Goal: Task Accomplishment & Management: Complete application form

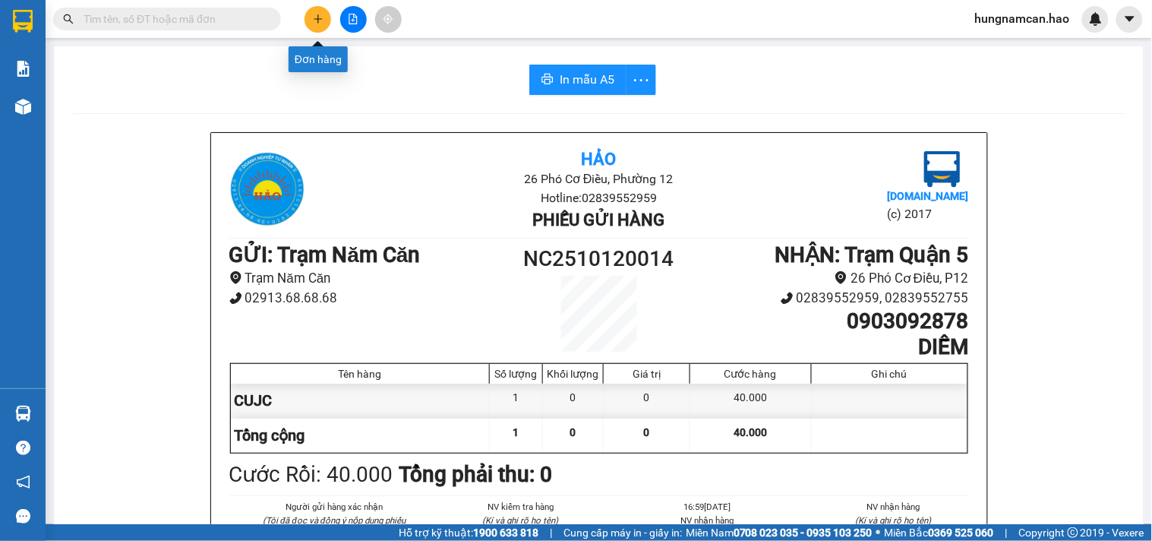
click at [314, 21] on icon "plus" at bounding box center [318, 19] width 11 height 11
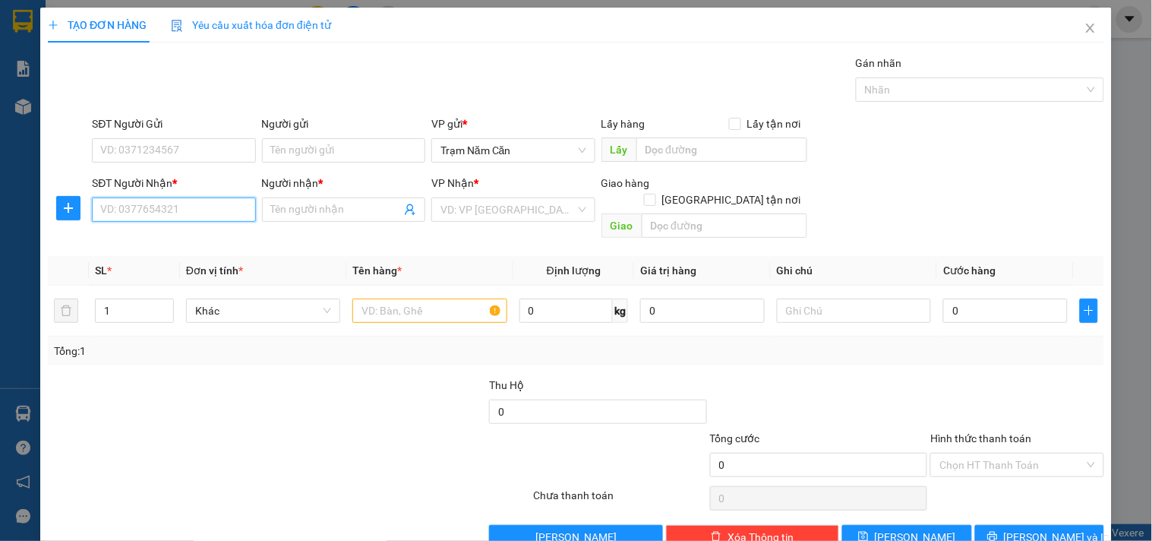
click at [172, 211] on input "SĐT Người Nhận *" at bounding box center [173, 209] width 163 height 24
click at [157, 235] on div "0947999977 - THẢO" at bounding box center [172, 240] width 144 height 17
type input "0947999977"
type input "THẢO"
checkbox input "true"
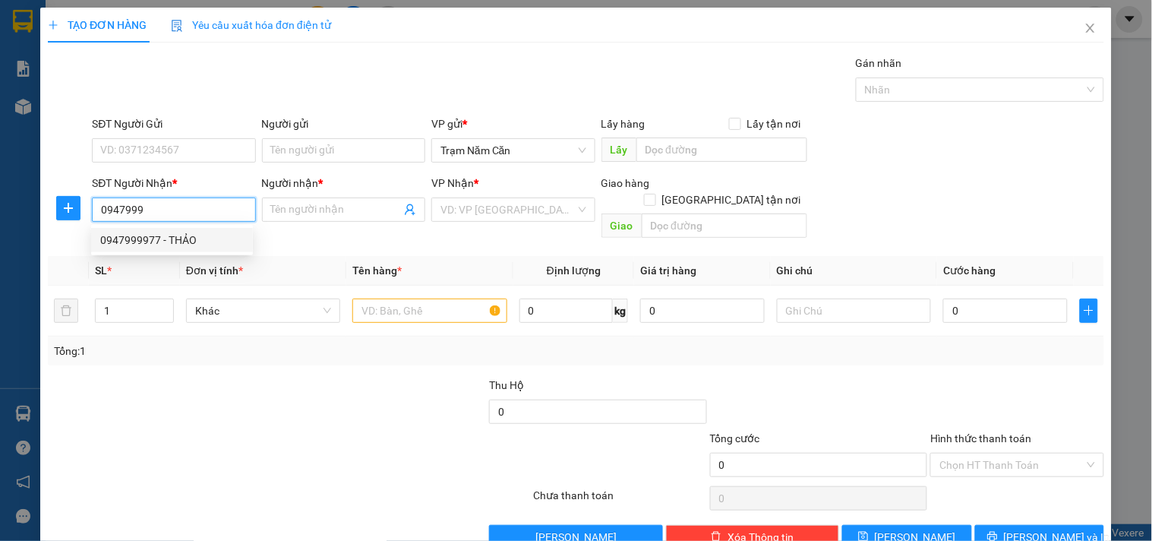
type input "AN LAC"
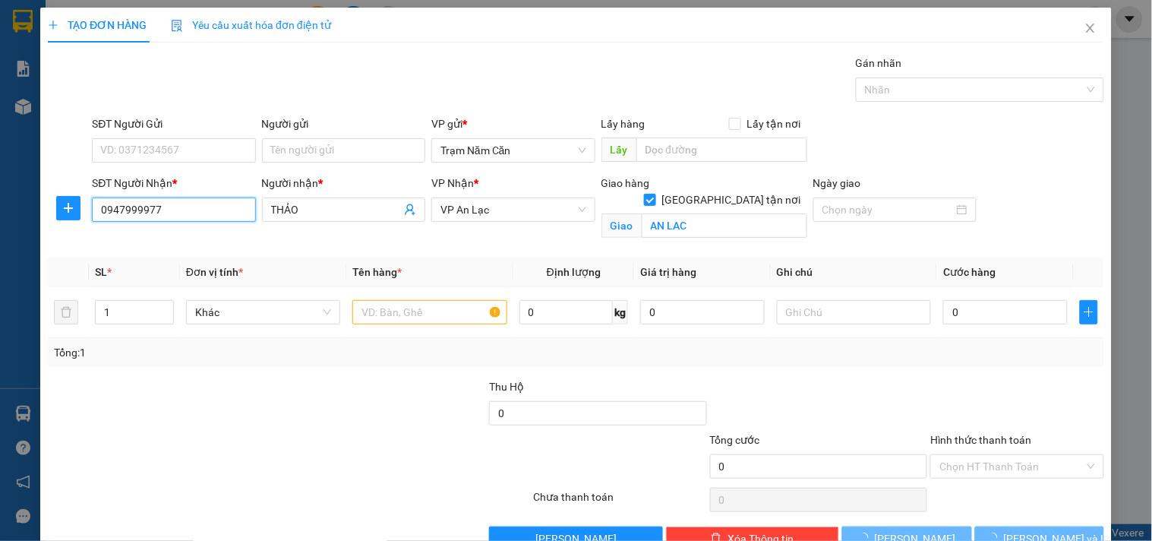
type input "60.000"
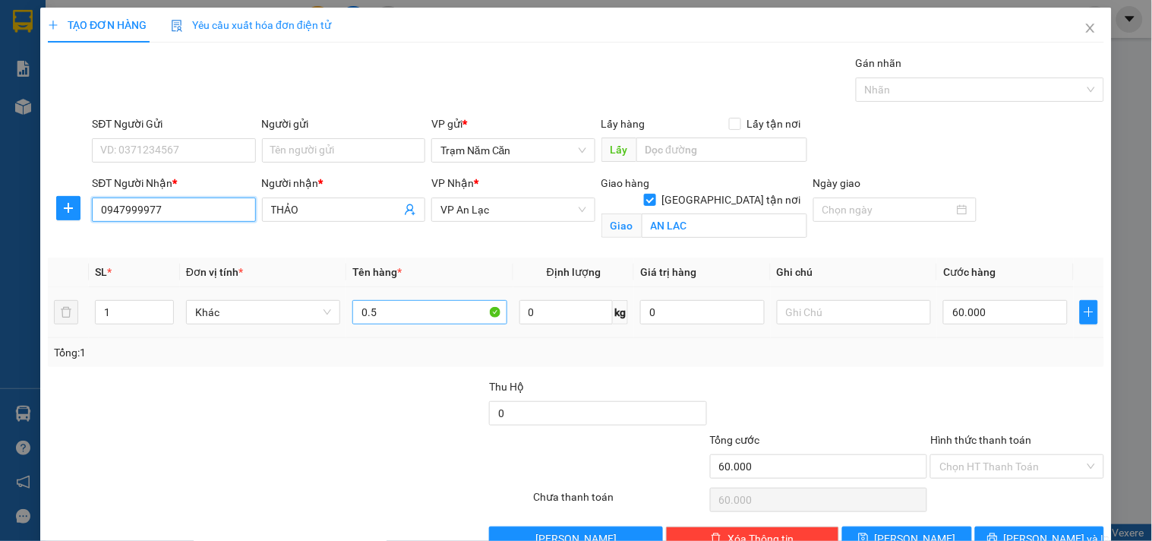
type input "0947999977"
drag, startPoint x: 393, startPoint y: 313, endPoint x: 232, endPoint y: 282, distance: 163.2
click at [232, 282] on table "SL * Đơn vị tính * Tên hàng * Định lượng Giá trị hàng Ghi chú Cước hàng 1 Khác …" at bounding box center [576, 297] width 1056 height 80
type input "1C"
type input "0"
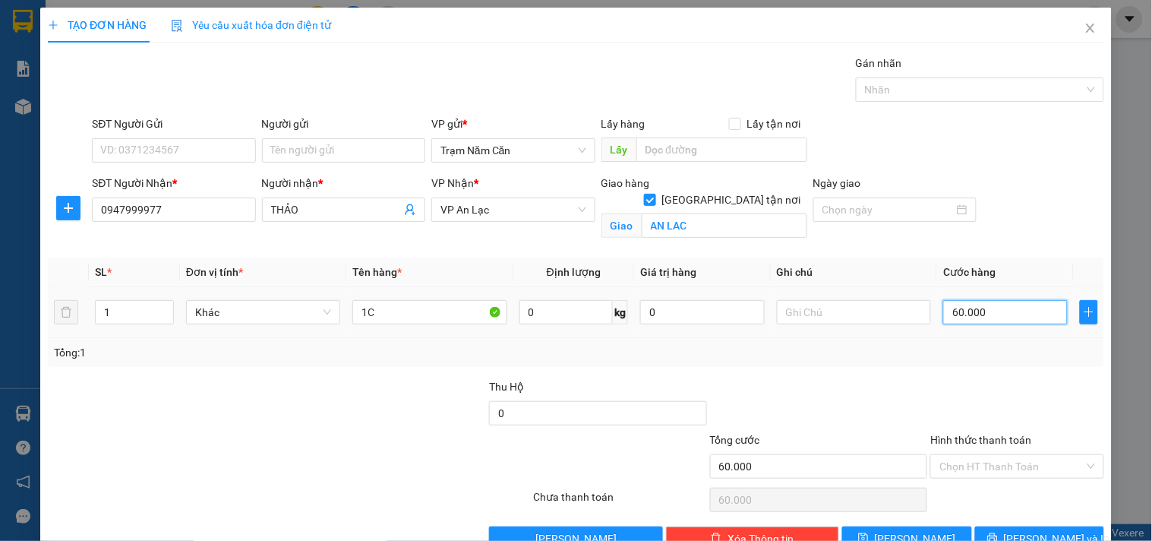
type input "0"
type input "01"
type input "1"
type input "010"
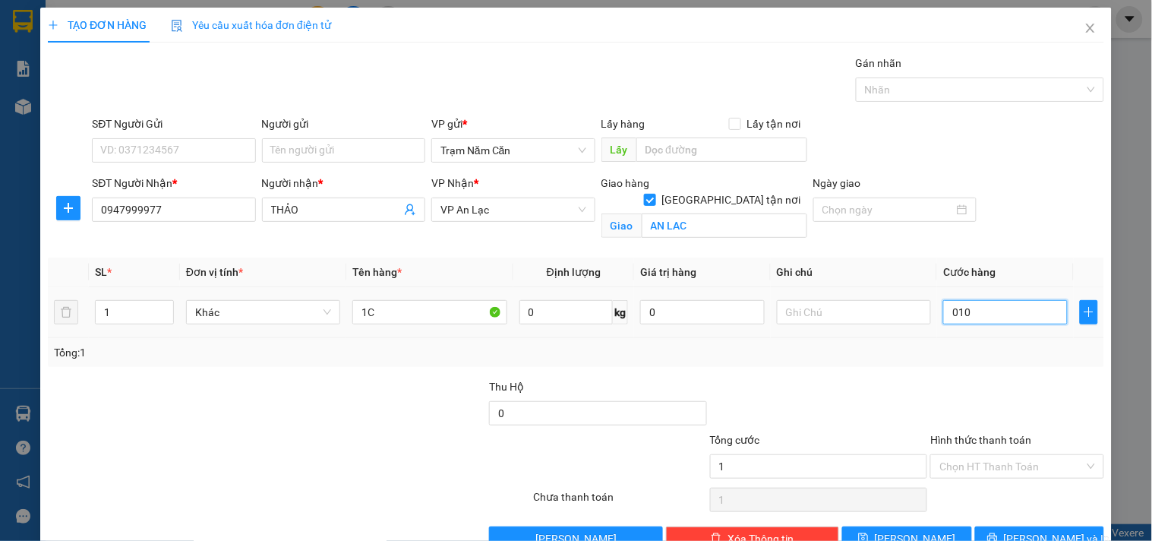
type input "10"
type input "0.100"
type input "100"
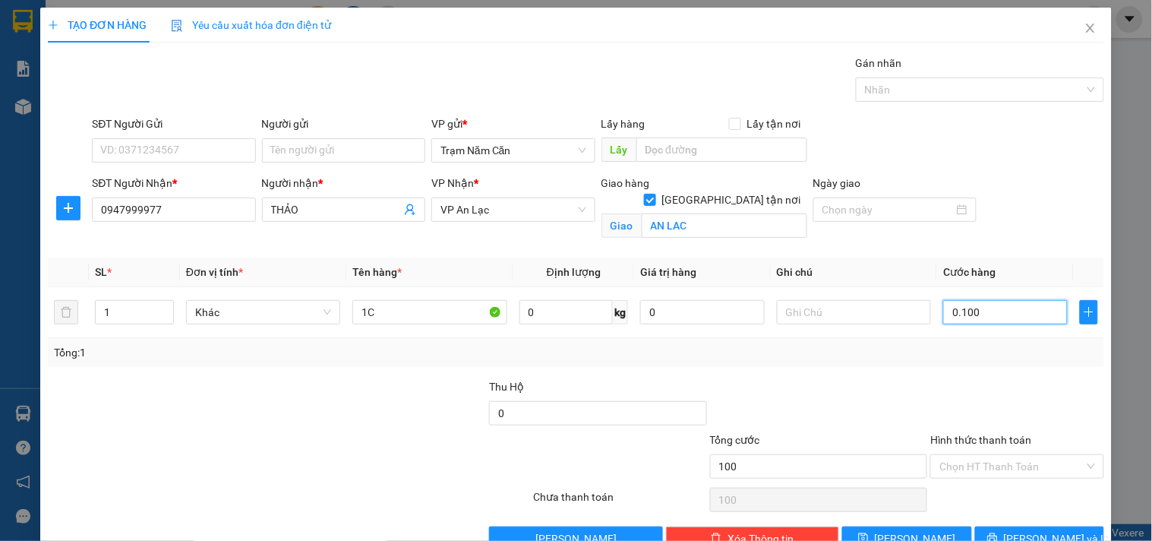
type input "0.100"
click at [992, 383] on div at bounding box center [1017, 404] width 176 height 53
type input "100.000"
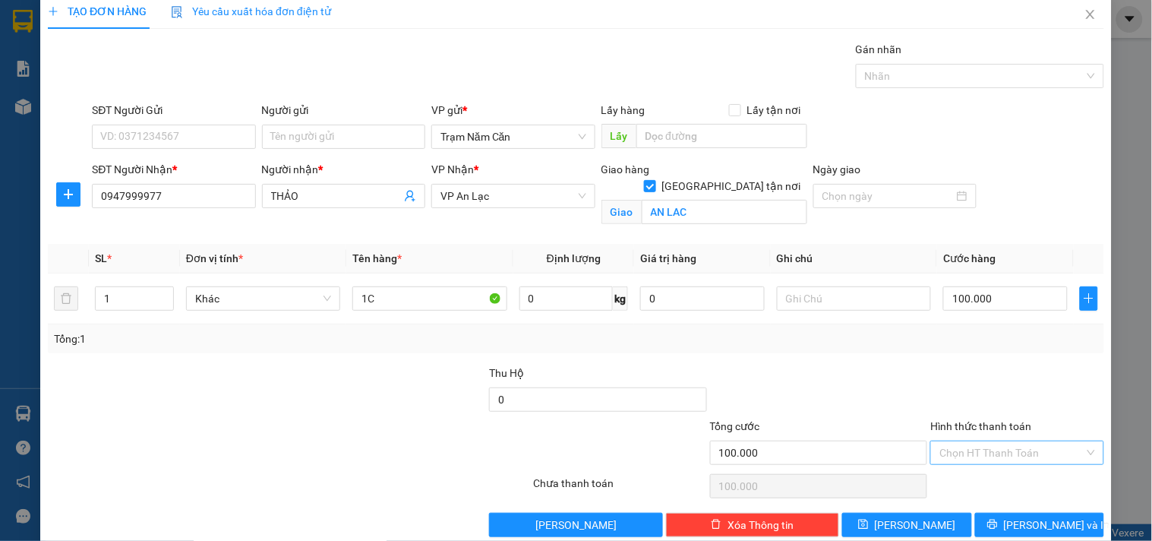
scroll to position [39, 0]
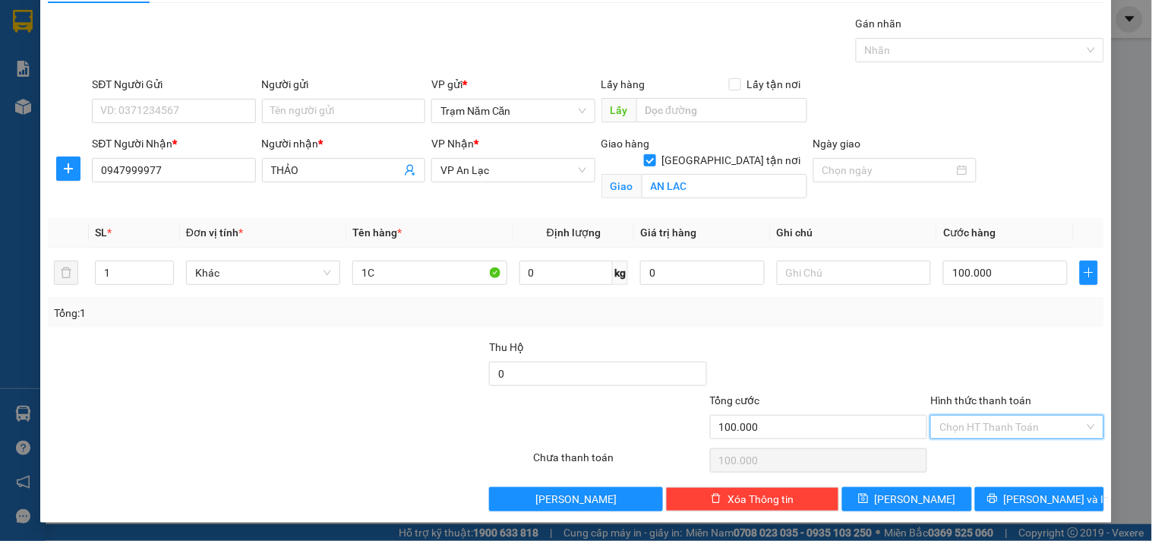
drag, startPoint x: 1030, startPoint y: 421, endPoint x: 1021, endPoint y: 425, distance: 9.9
click at [1029, 421] on input "Hình thức thanh toán" at bounding box center [1011, 426] width 144 height 23
click at [1015, 460] on div "Tại văn phòng" at bounding box center [1007, 457] width 153 height 17
type input "0"
click at [1002, 506] on button "[PERSON_NAME] và In" at bounding box center [1039, 499] width 129 height 24
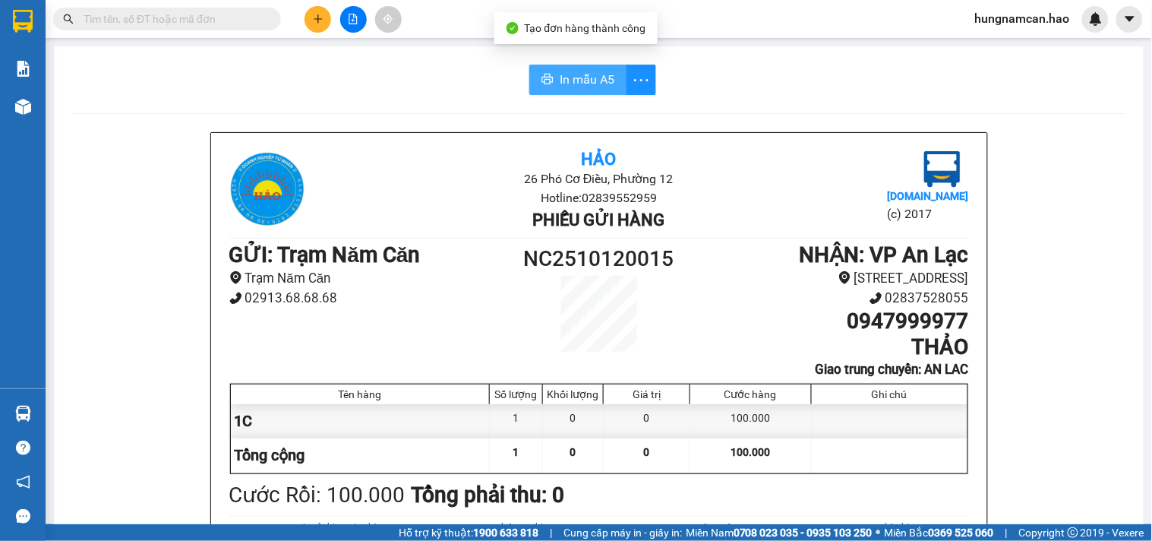
click at [567, 70] on span "In mẫu A5" at bounding box center [587, 79] width 55 height 19
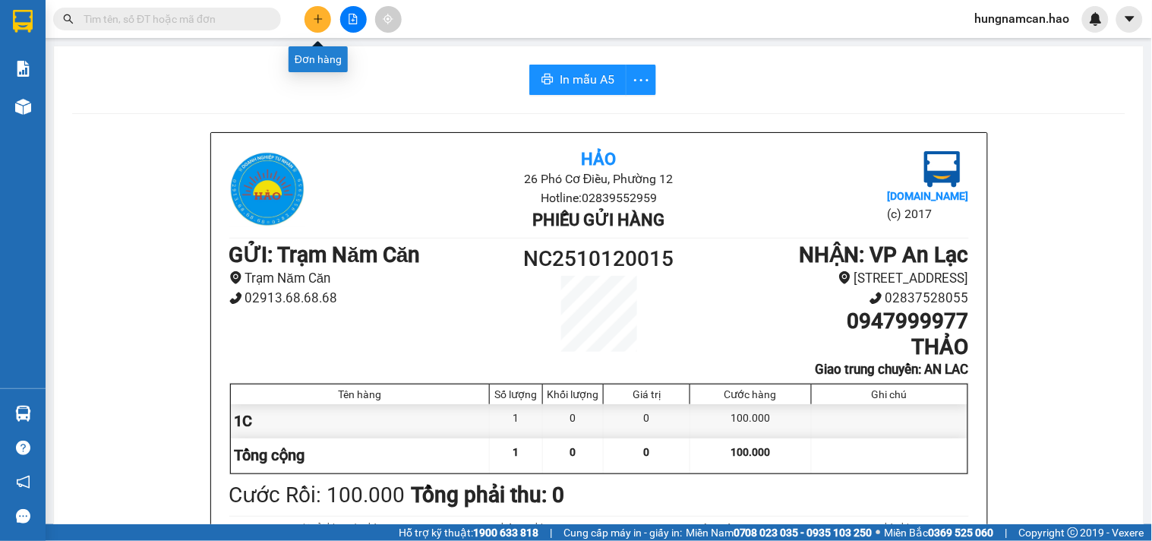
click at [314, 27] on button at bounding box center [317, 19] width 27 height 27
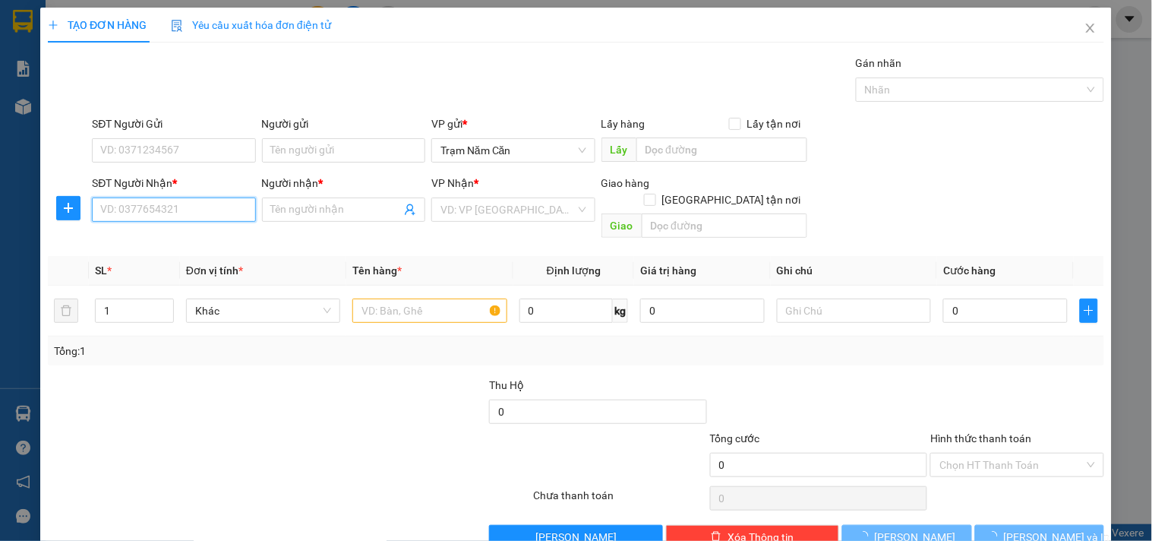
click at [164, 206] on input "SĐT Người Nhận *" at bounding box center [173, 209] width 163 height 24
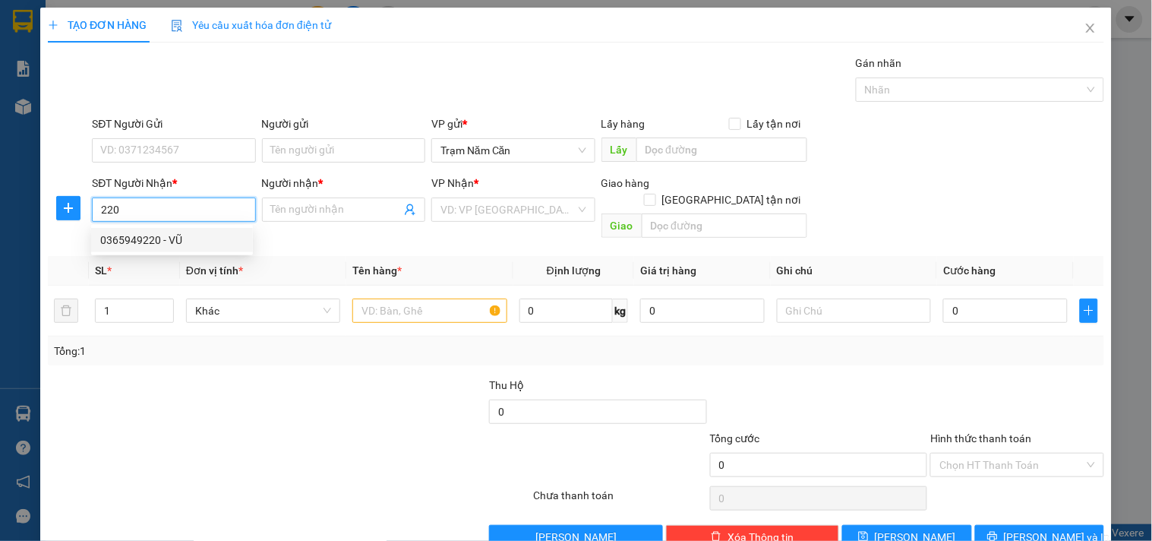
click at [133, 229] on div "0365949220 - VŨ" at bounding box center [172, 240] width 162 height 24
type input "0365949220"
type input "VŨ"
type input "40.000"
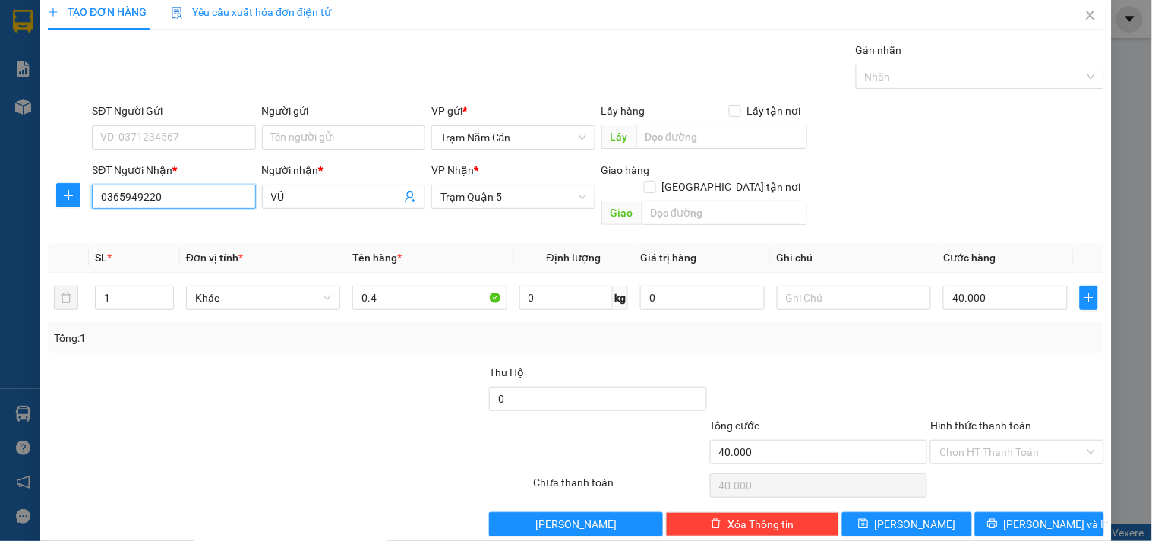
scroll to position [21, 0]
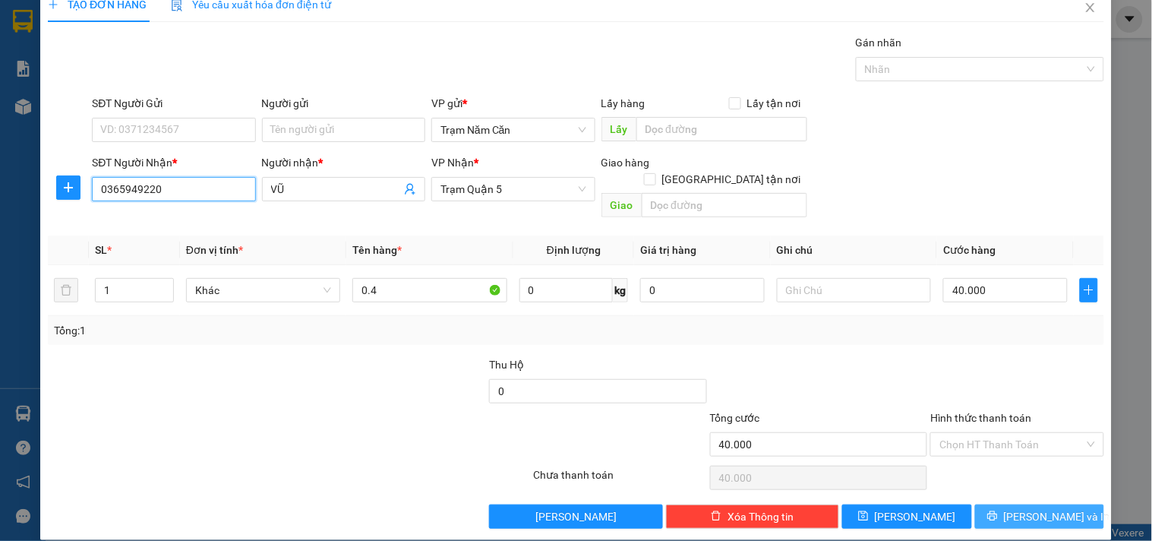
type input "0365949220"
click at [998, 510] on icon "printer" at bounding box center [992, 515] width 11 height 11
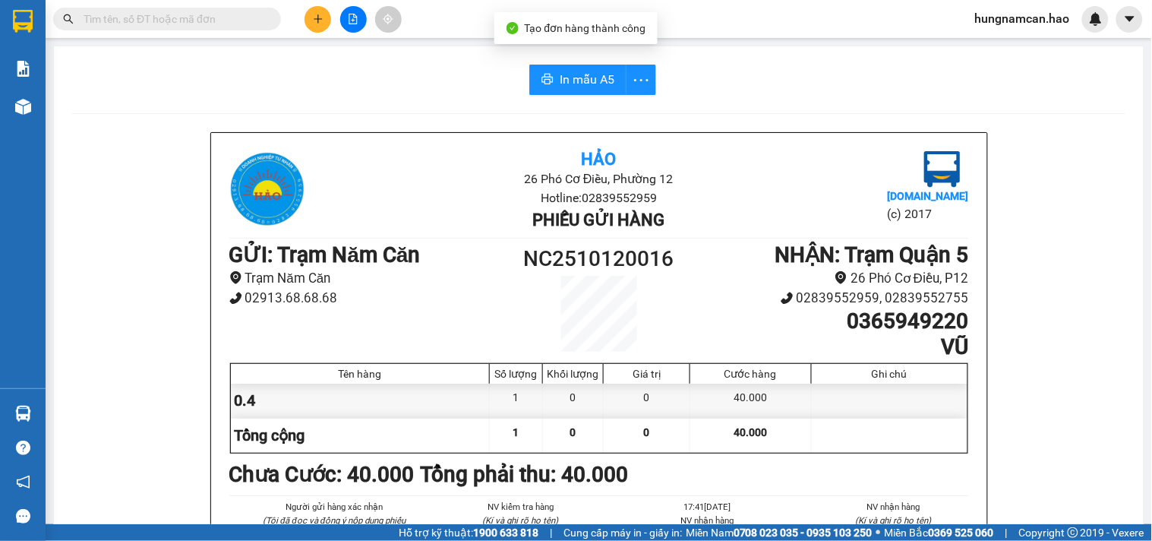
click at [557, 65] on button "In mẫu A5" at bounding box center [577, 80] width 97 height 30
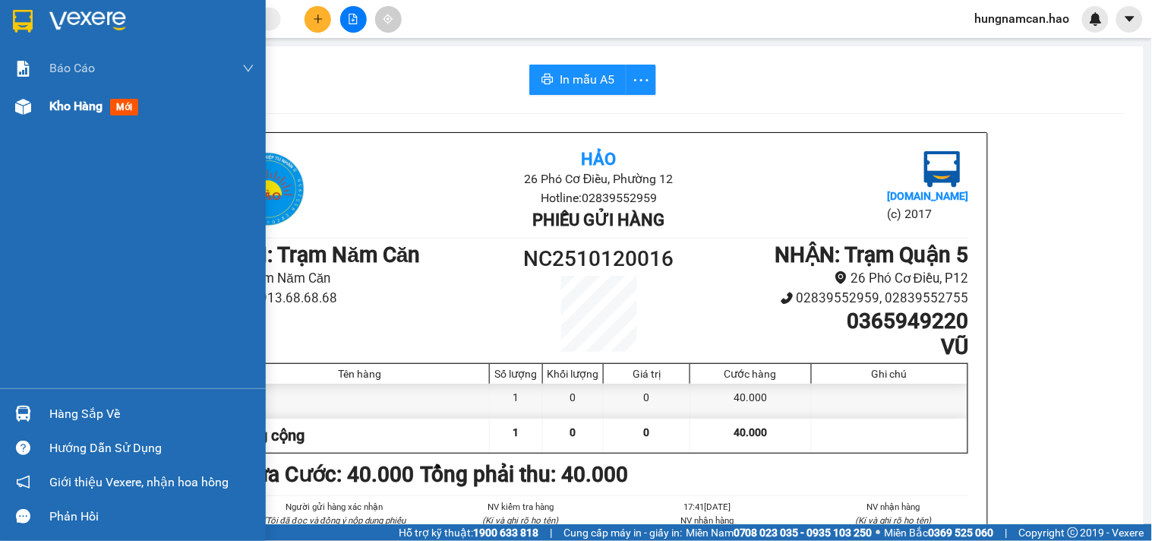
click at [69, 109] on span "Kho hàng" at bounding box center [75, 106] width 53 height 14
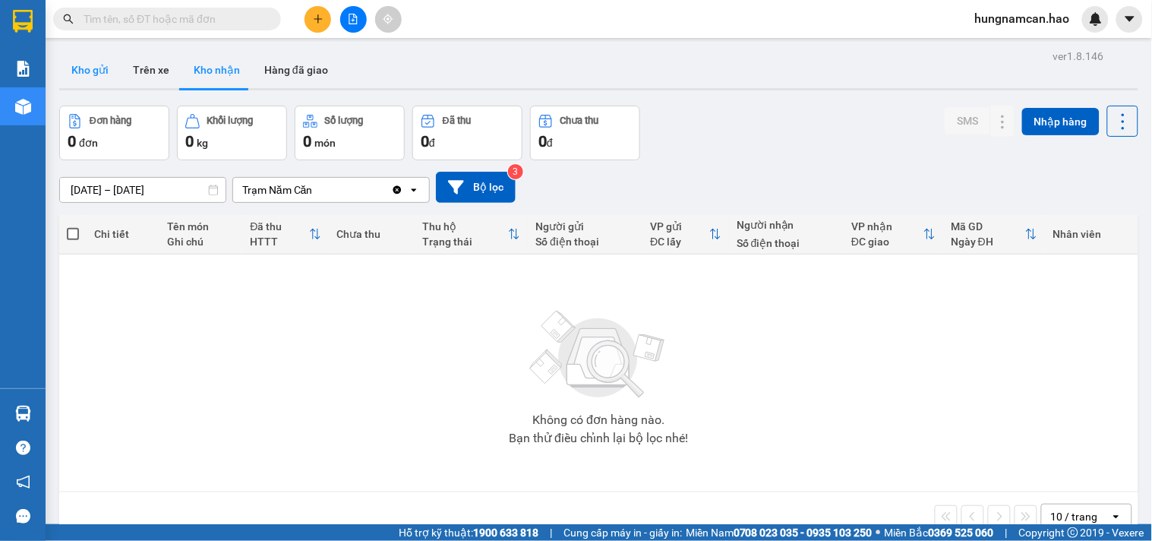
click at [79, 78] on button "Kho gửi" at bounding box center [90, 70] width 62 height 36
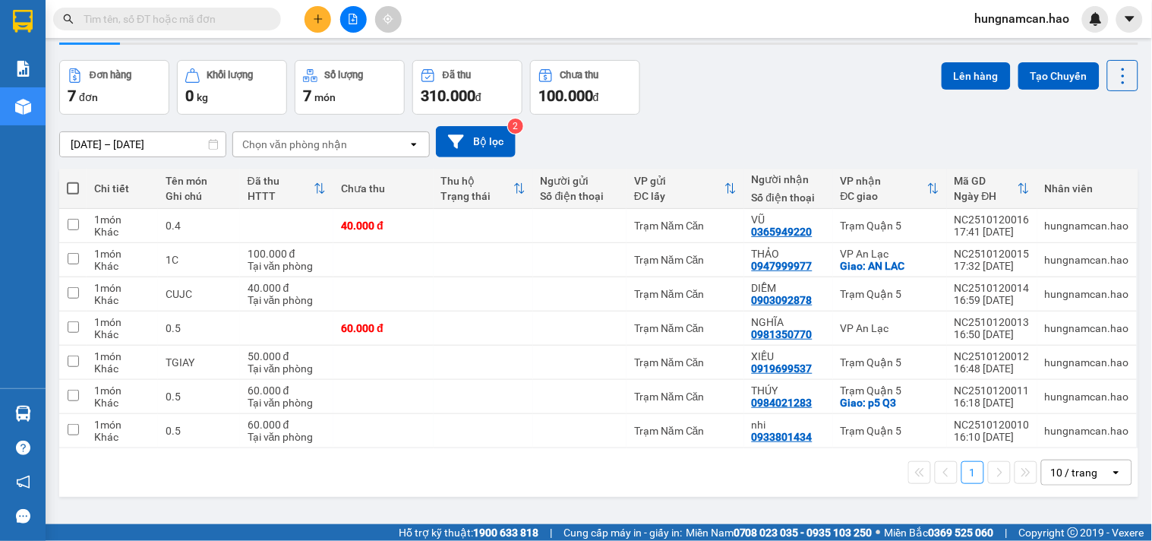
scroll to position [70, 0]
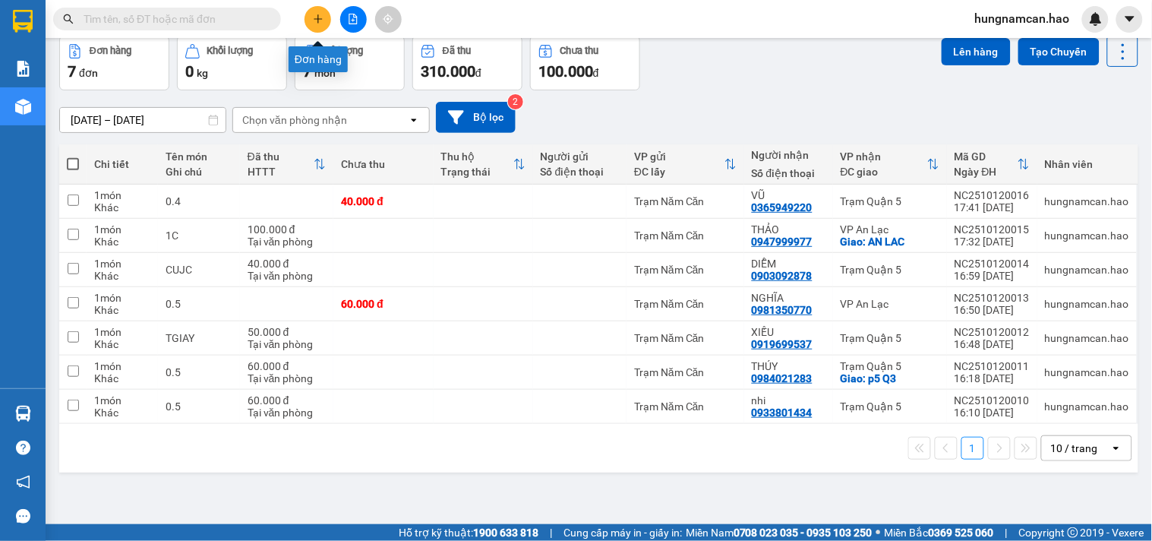
click at [307, 17] on button at bounding box center [317, 19] width 27 height 27
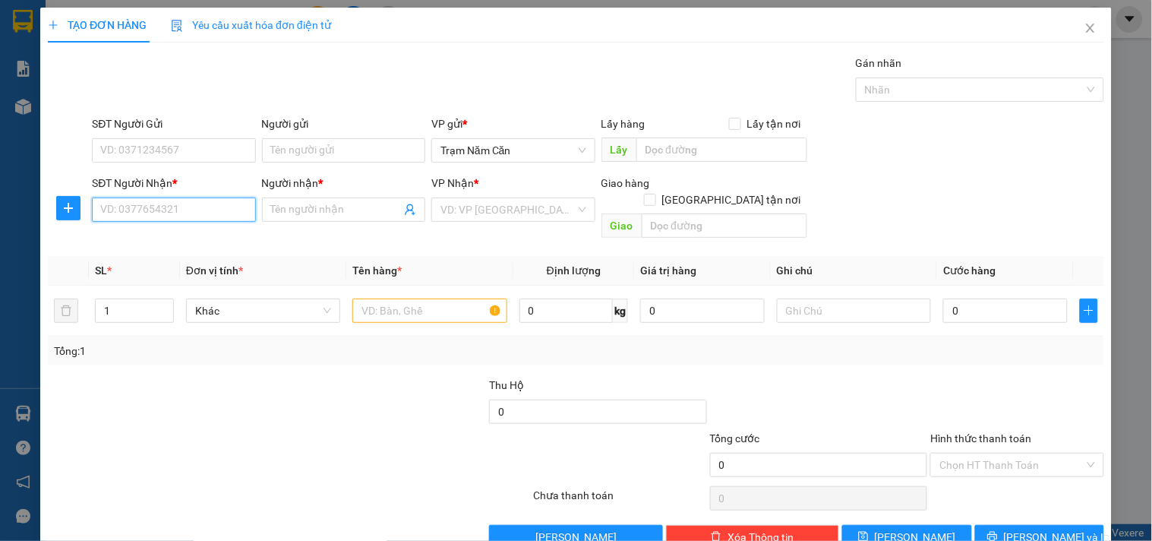
click at [172, 214] on input "SĐT Người Nhận *" at bounding box center [173, 209] width 163 height 24
type input "0939180105"
click at [218, 233] on div "0939180105 - HÂN" at bounding box center [172, 240] width 144 height 17
type input "HÂN"
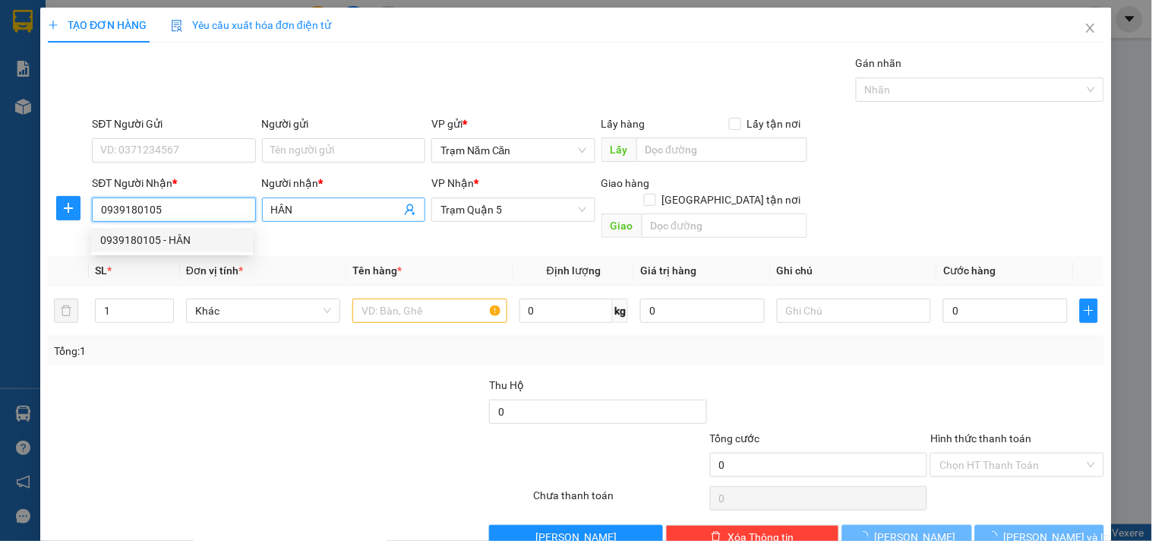
type input "100.000"
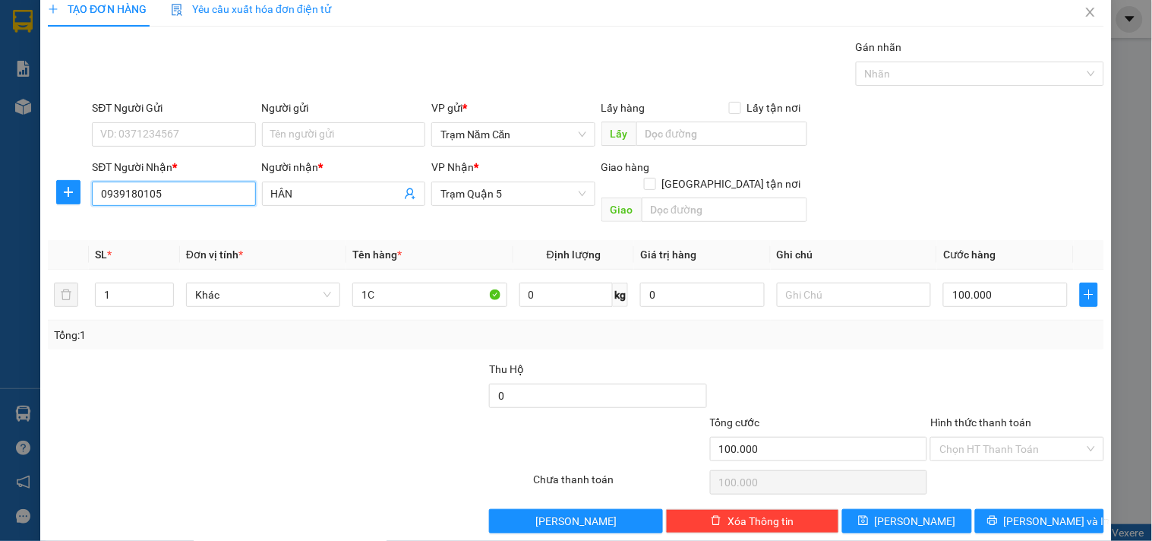
scroll to position [21, 0]
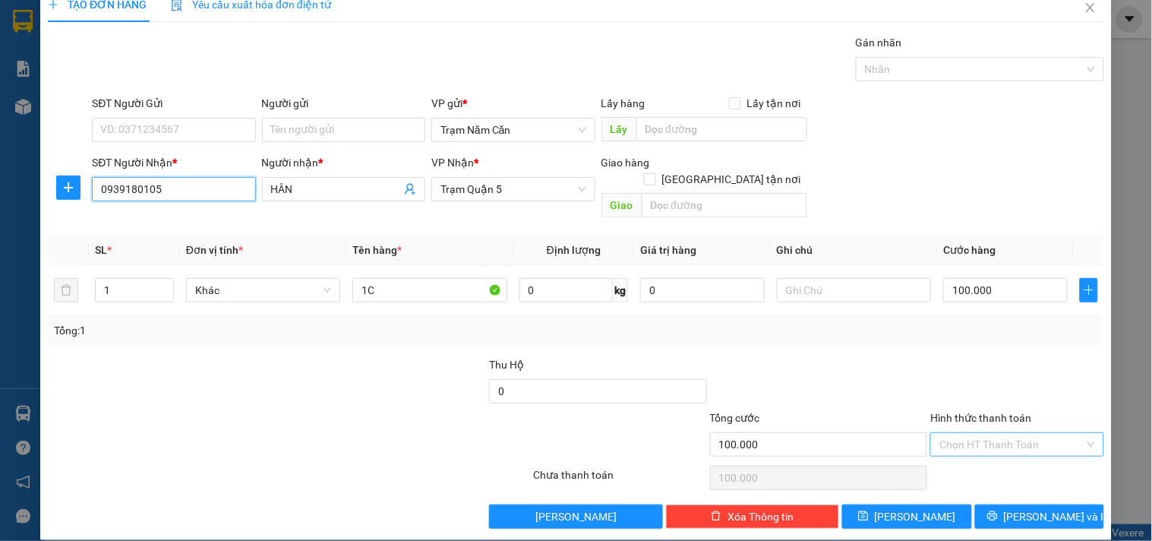
type input "0939180105"
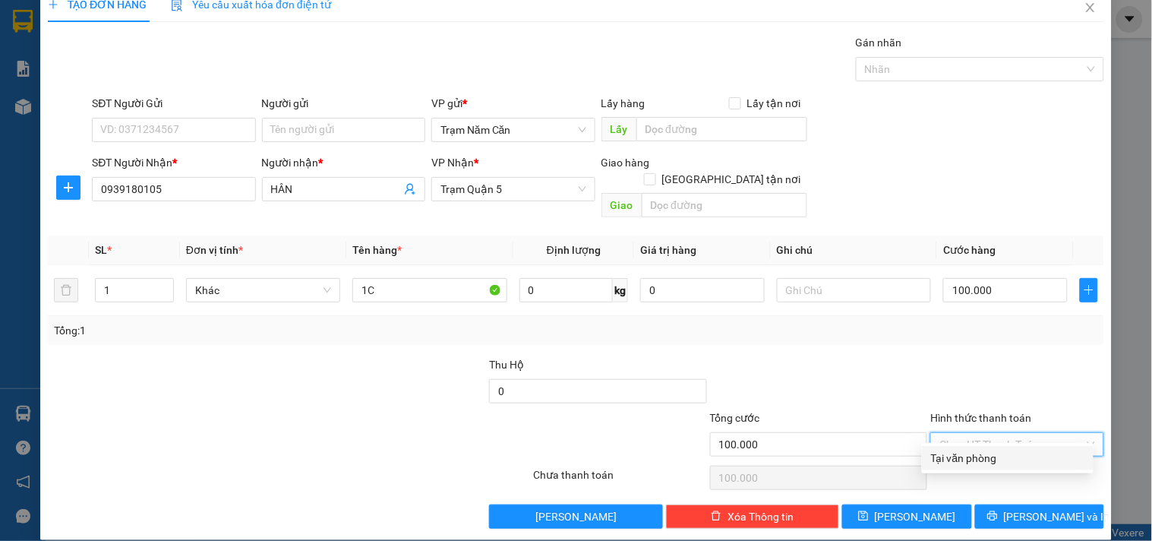
click at [993, 433] on input "Hình thức thanh toán" at bounding box center [1011, 444] width 144 height 23
click at [985, 453] on div "Tại văn phòng" at bounding box center [1007, 458] width 153 height 17
type input "0"
click at [985, 504] on button "[PERSON_NAME] và In" at bounding box center [1039, 516] width 129 height 24
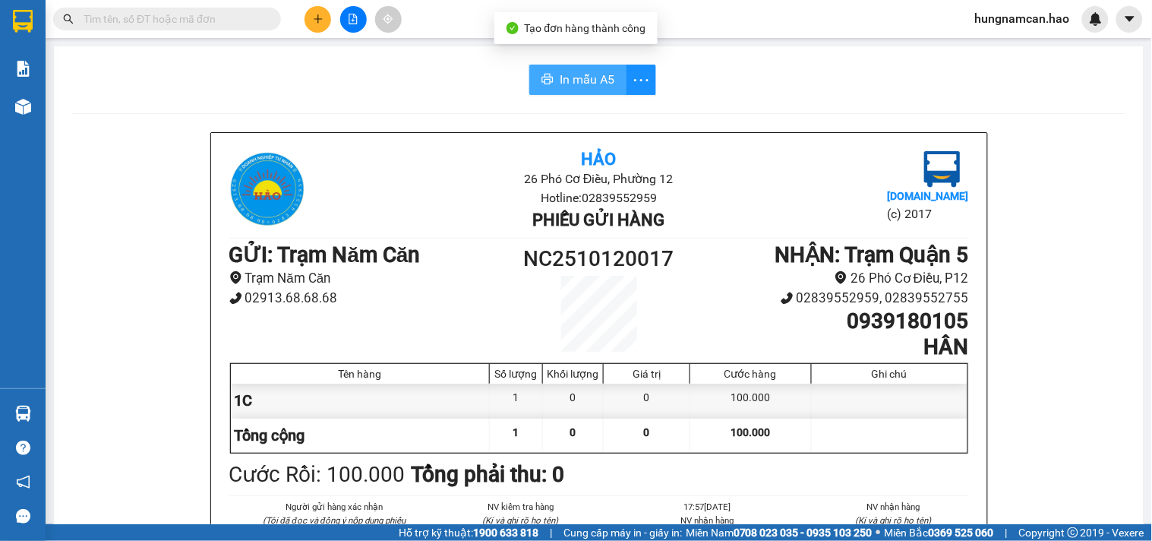
click at [617, 74] on button "In mẫu A5" at bounding box center [577, 80] width 97 height 30
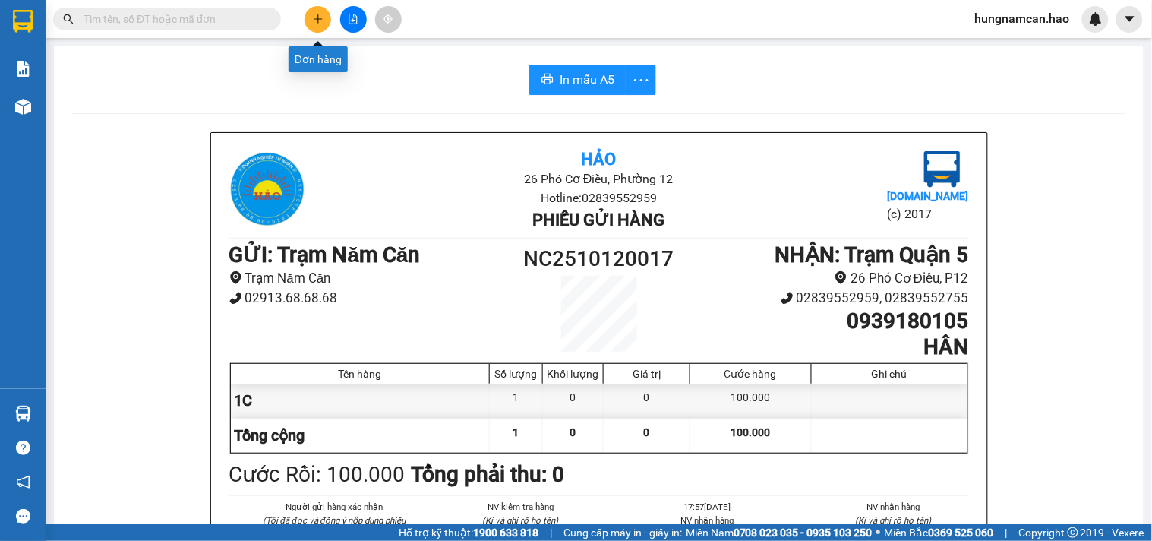
click at [321, 15] on icon "plus" at bounding box center [318, 19] width 11 height 11
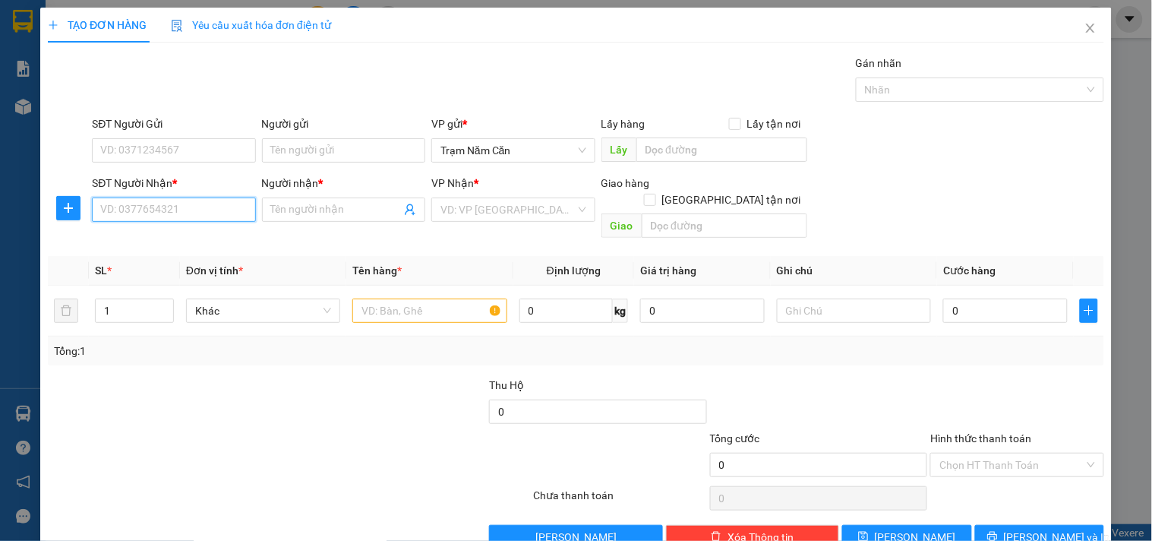
click at [146, 201] on input "SĐT Người Nhận *" at bounding box center [173, 209] width 163 height 24
click at [135, 234] on div "0948409404 - khải" at bounding box center [172, 240] width 144 height 17
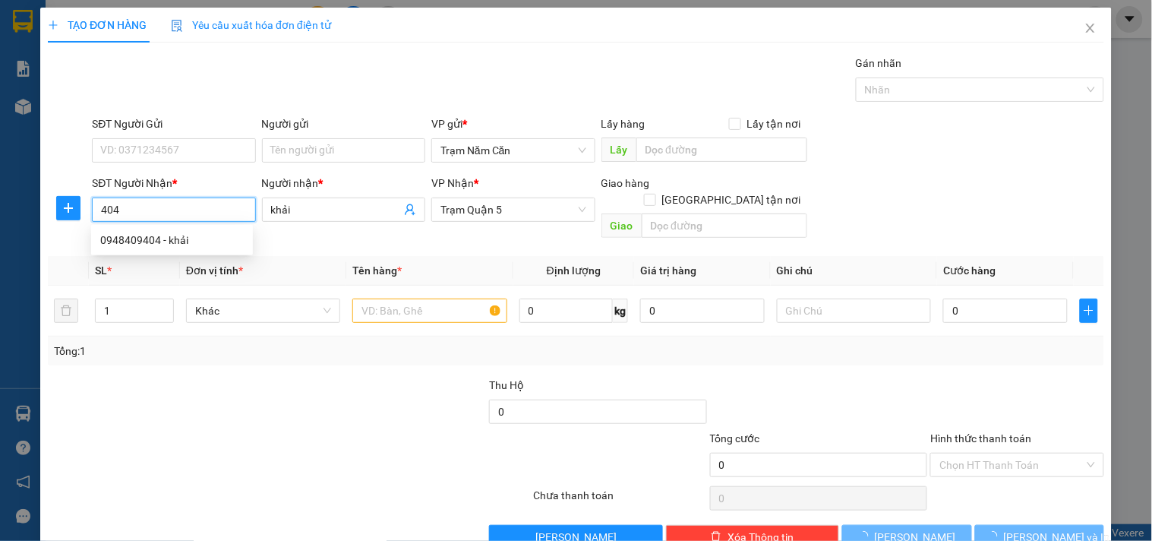
type input "0948409404"
type input "khải"
type input "60.000"
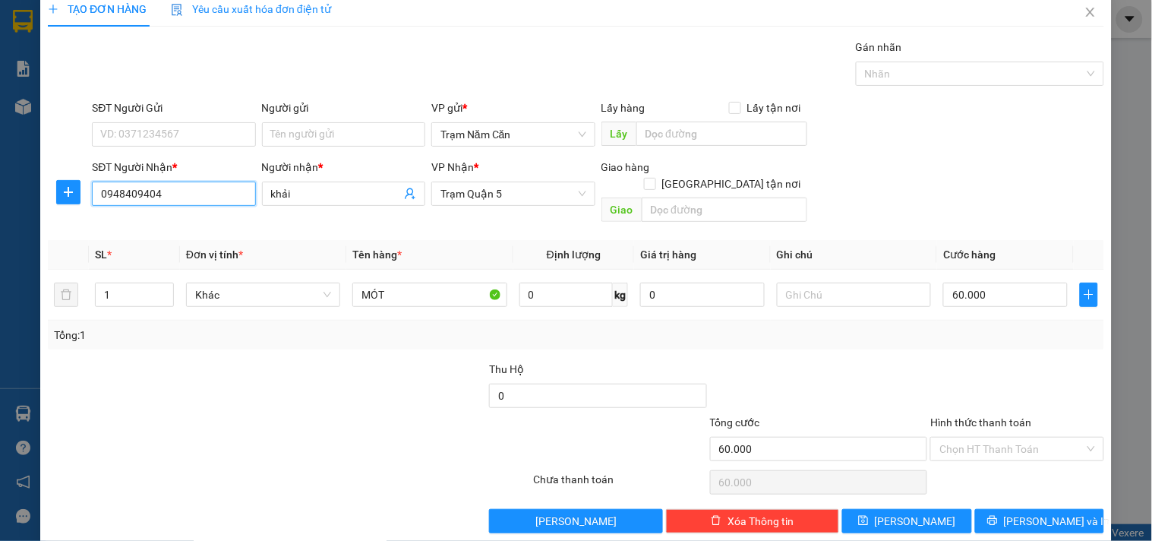
scroll to position [21, 0]
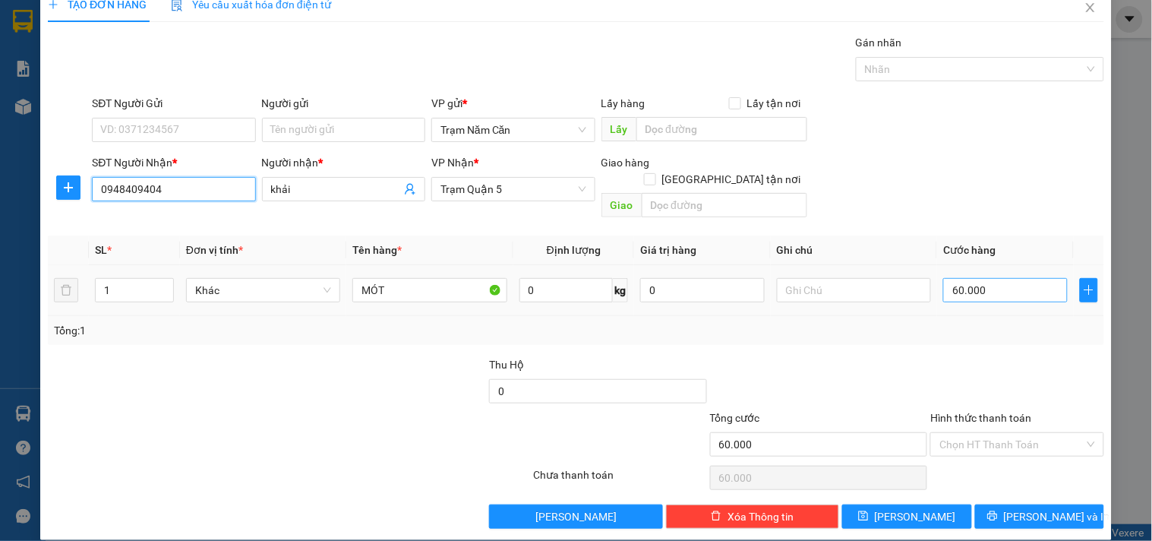
type input "0948409404"
click at [1021, 278] on input "60.000" at bounding box center [1005, 290] width 125 height 24
type input "0"
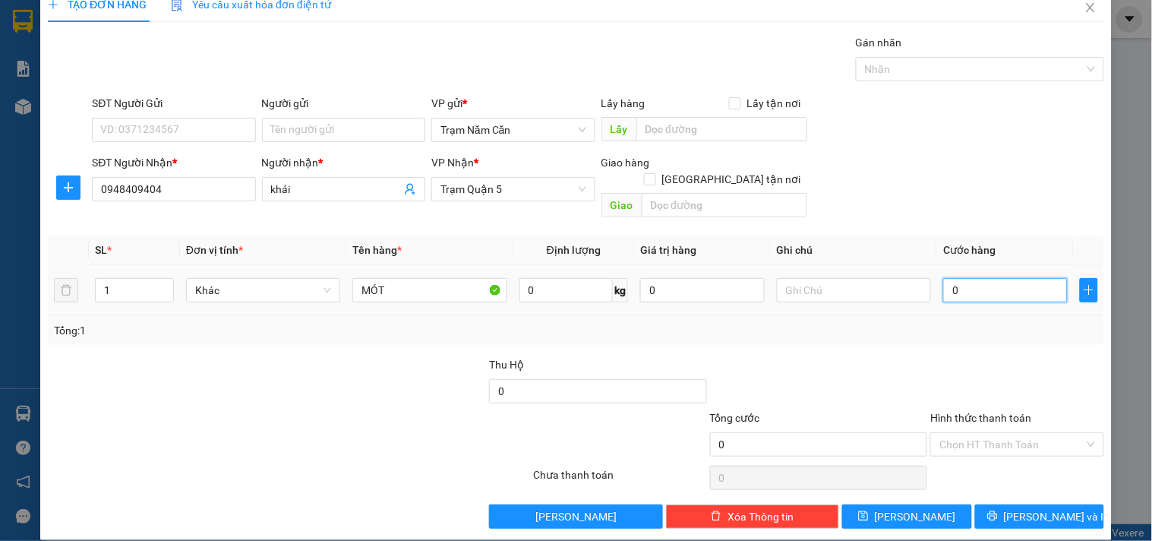
type input "8"
type input "08"
type input "80"
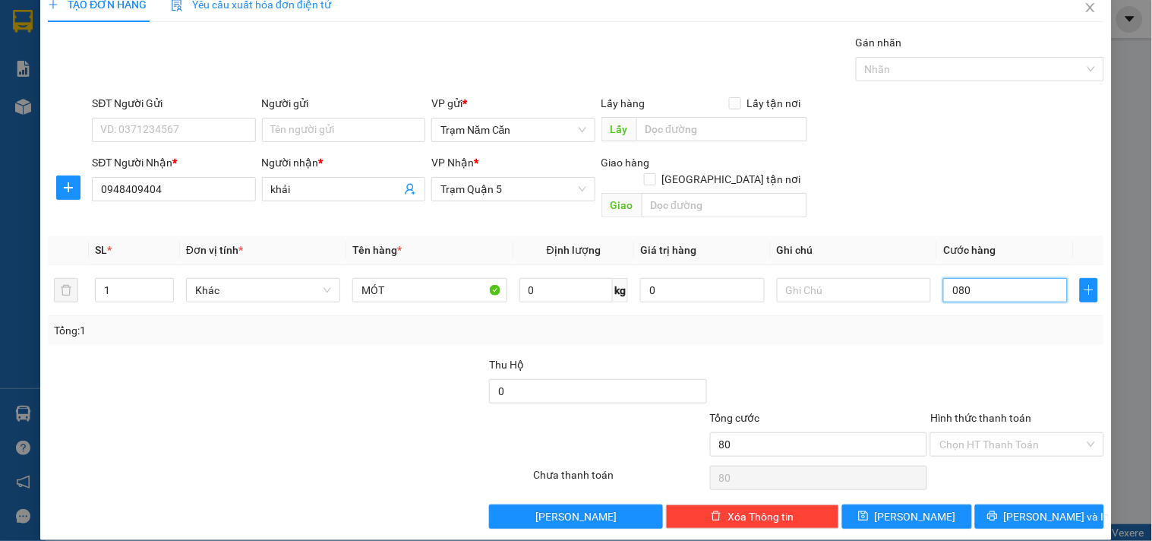
type input "080"
type input "80.000"
click at [985, 328] on div "Transit Pickup Surcharge Ids Transit Deliver Surcharge Ids Transit Deliver Surc…" at bounding box center [576, 281] width 1056 height 494
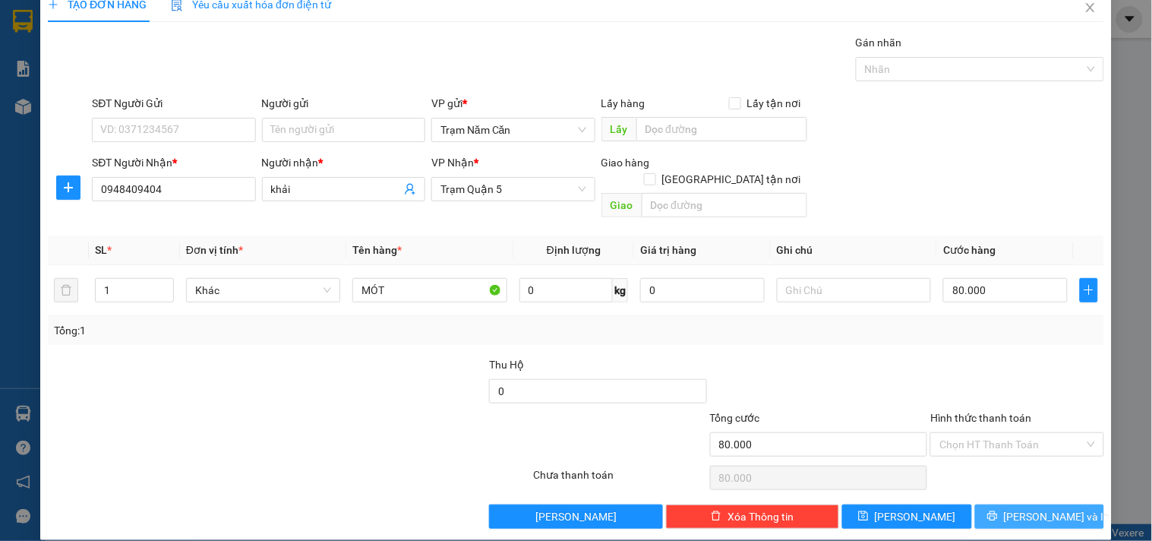
click at [1024, 508] on span "[PERSON_NAME] và In" at bounding box center [1057, 516] width 106 height 17
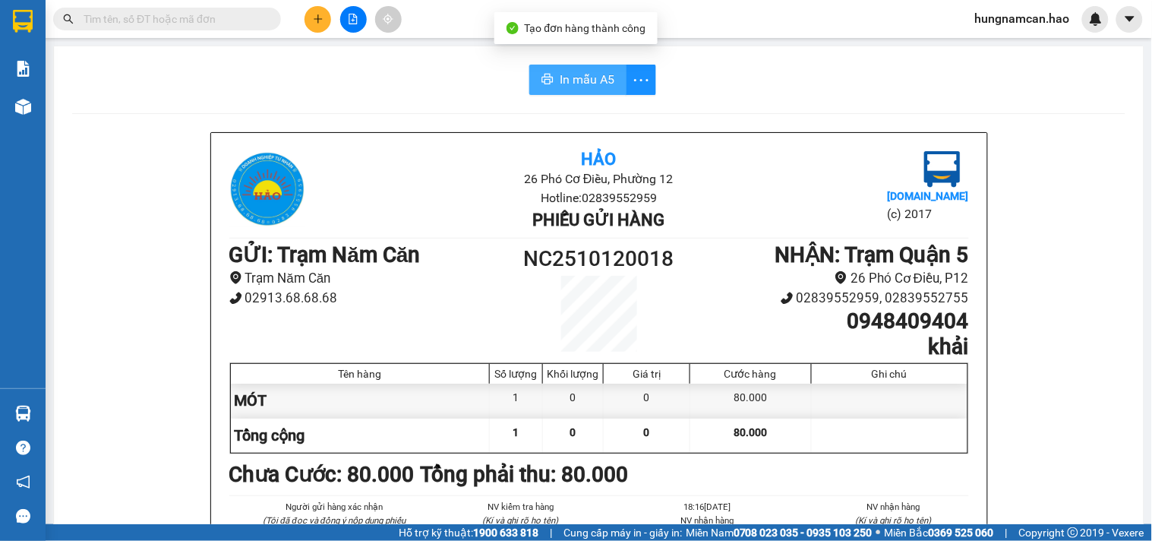
drag, startPoint x: 538, startPoint y: 65, endPoint x: 551, endPoint y: 65, distance: 12.9
click at [539, 65] on button "In mẫu A5" at bounding box center [577, 80] width 97 height 30
click at [315, 21] on icon "plus" at bounding box center [318, 19] width 11 height 11
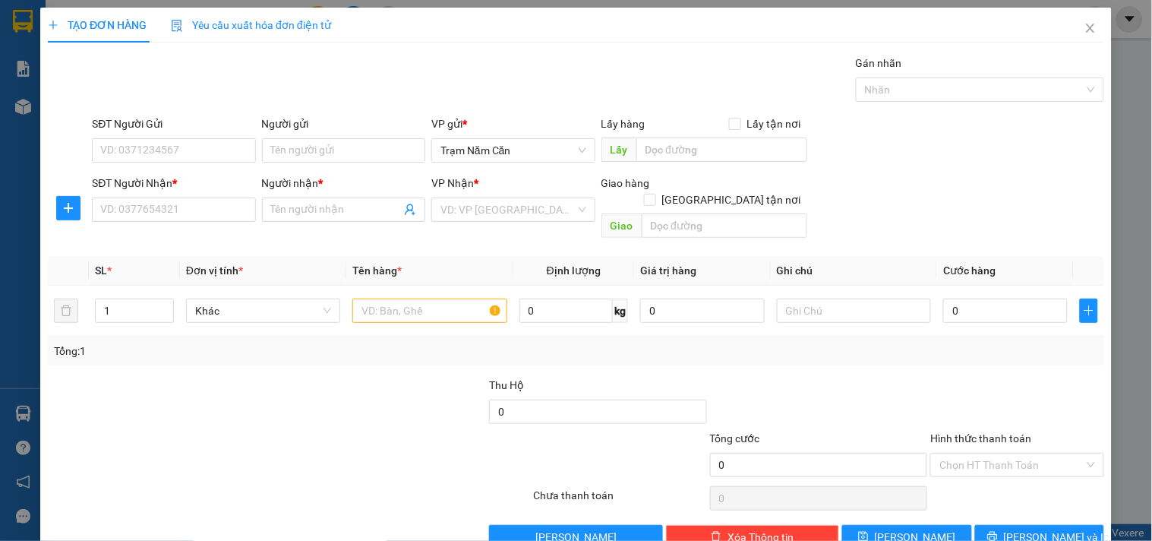
click at [131, 185] on div "SĐT Người Nhận *" at bounding box center [173, 183] width 163 height 17
click at [131, 197] on input "SĐT Người Nhận *" at bounding box center [173, 209] width 163 height 24
click at [130, 188] on div "SĐT Người Nhận *" at bounding box center [173, 183] width 163 height 17
click at [130, 197] on input "SĐT Người Nhận *" at bounding box center [173, 209] width 163 height 24
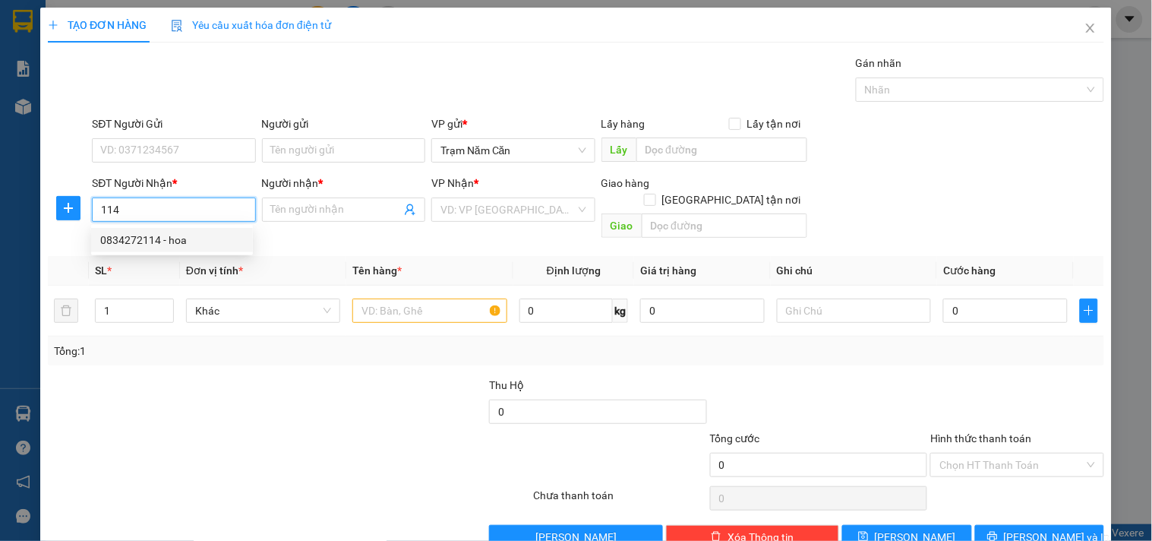
click at [188, 248] on div "0834272114 - hoa" at bounding box center [172, 240] width 144 height 17
type input "0834272114"
type input "hoa"
type input "240.000"
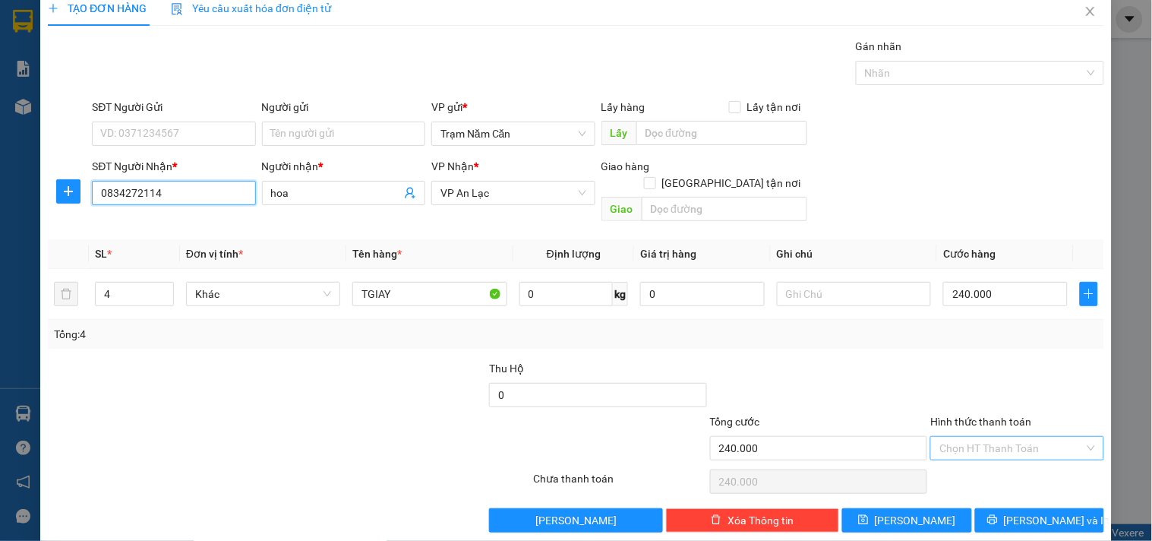
scroll to position [21, 0]
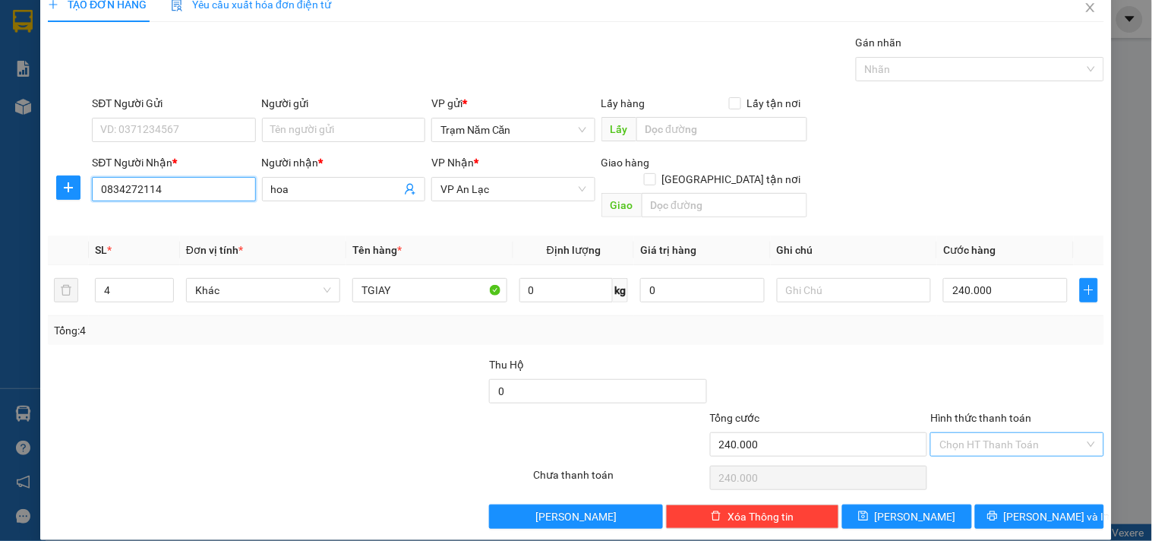
type input "0834272114"
click at [970, 442] on div "Transit Pickup Surcharge Ids Transit Deliver Surcharge Ids Transit Deliver Surc…" at bounding box center [576, 281] width 1056 height 494
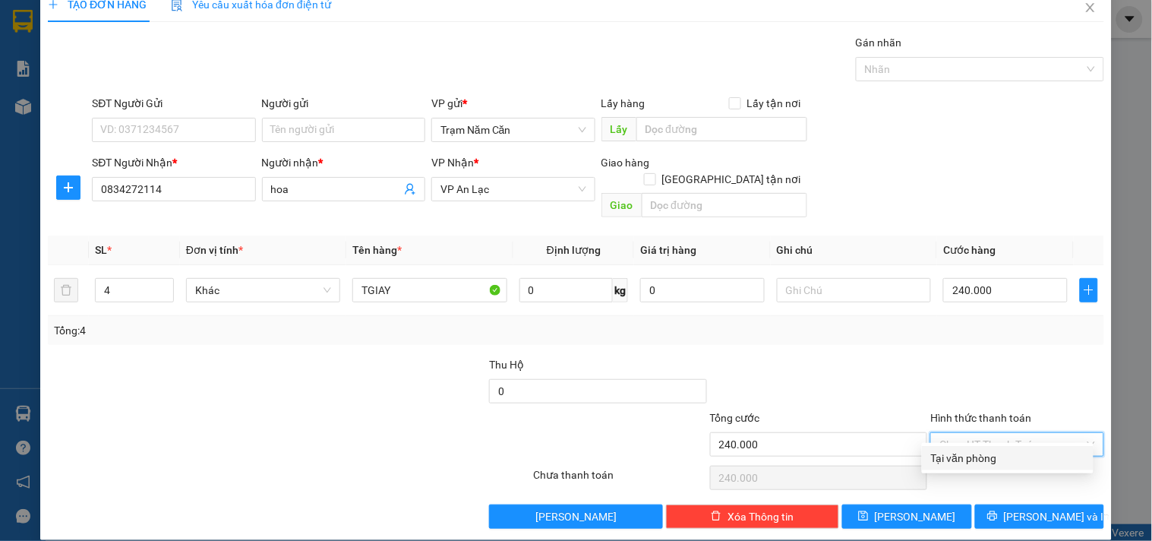
drag, startPoint x: 970, startPoint y: 450, endPoint x: 972, endPoint y: 468, distance: 17.5
click at [970, 452] on div "Tại văn phòng" at bounding box center [1007, 458] width 153 height 17
type input "0"
click at [974, 480] on div "Transit Pickup Surcharge Ids Transit Deliver Surcharge Ids Transit Deliver Surc…" at bounding box center [576, 281] width 1056 height 494
click at [974, 487] on div "Transit Pickup Surcharge Ids Transit Deliver Surcharge Ids Transit Deliver Surc…" at bounding box center [576, 281] width 1056 height 494
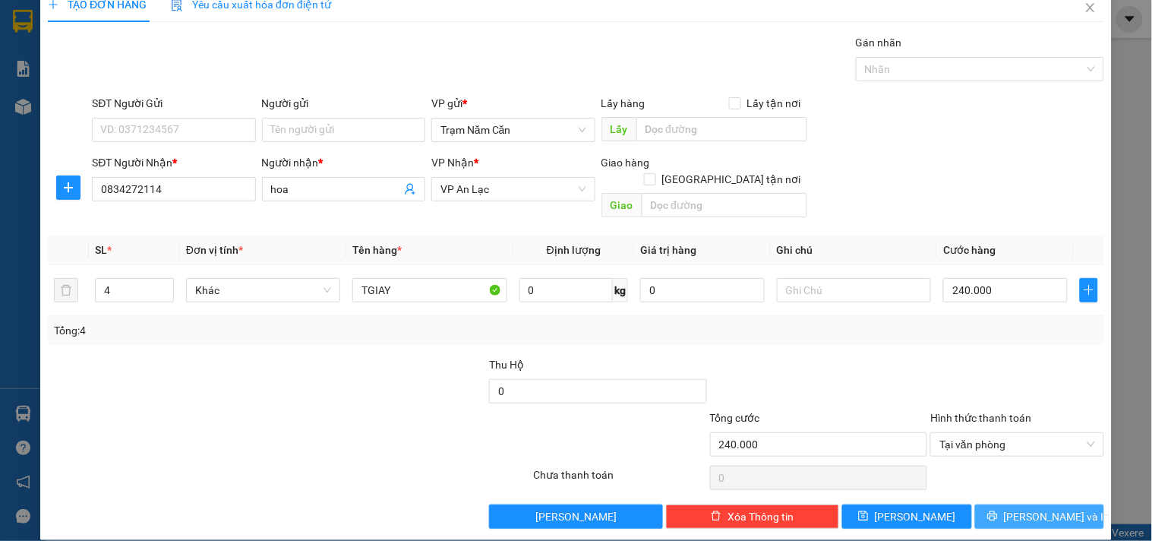
click at [976, 504] on button "[PERSON_NAME] và In" at bounding box center [1039, 516] width 129 height 24
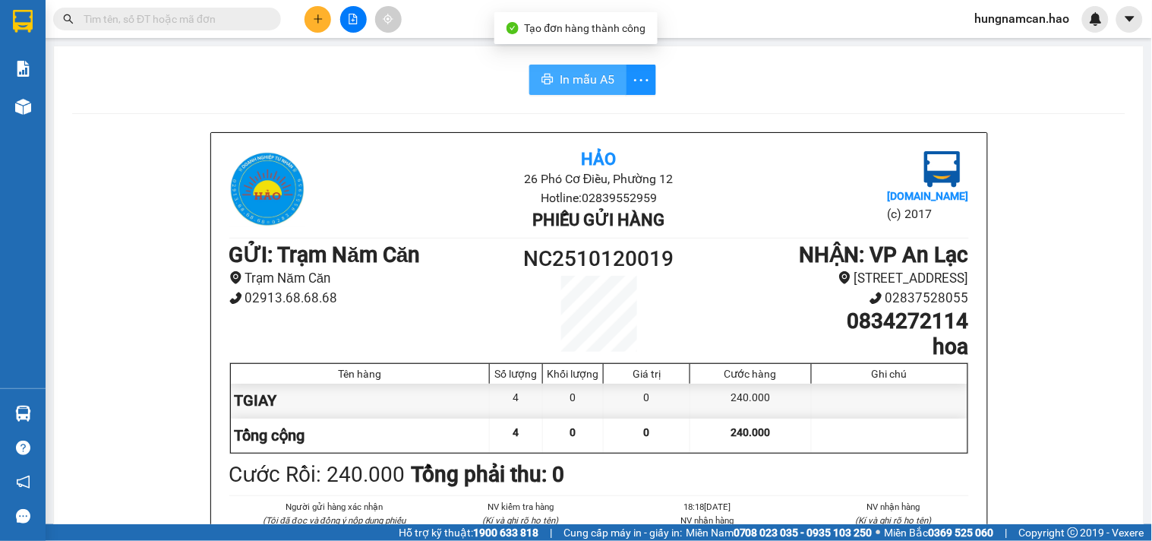
click at [551, 71] on button "In mẫu A5" at bounding box center [577, 80] width 97 height 30
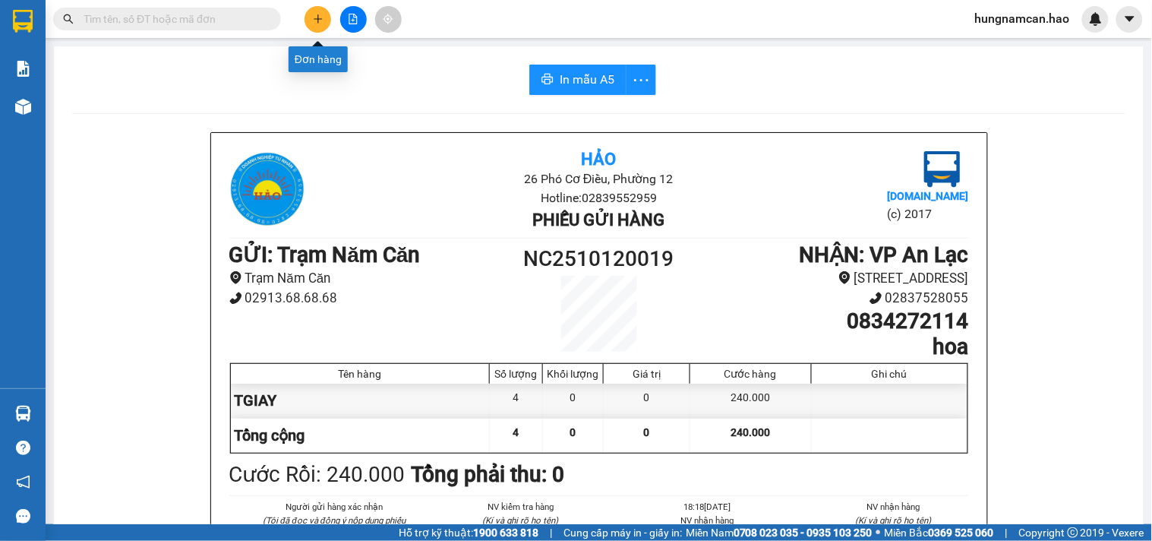
click at [321, 28] on button at bounding box center [317, 19] width 27 height 27
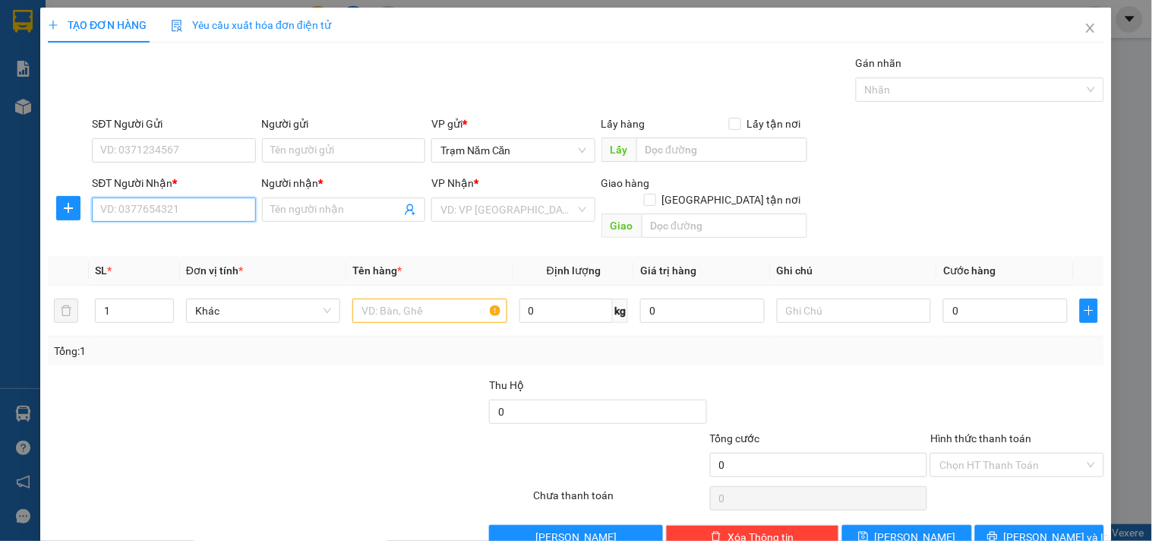
click at [196, 205] on input "SĐT Người Nhận *" at bounding box center [173, 209] width 163 height 24
type input "0911485837"
click at [327, 194] on div "Người nhận *" at bounding box center [343, 186] width 163 height 23
click at [316, 206] on input "Người nhận *" at bounding box center [336, 209] width 130 height 17
drag, startPoint x: 175, startPoint y: 217, endPoint x: 0, endPoint y: 197, distance: 176.5
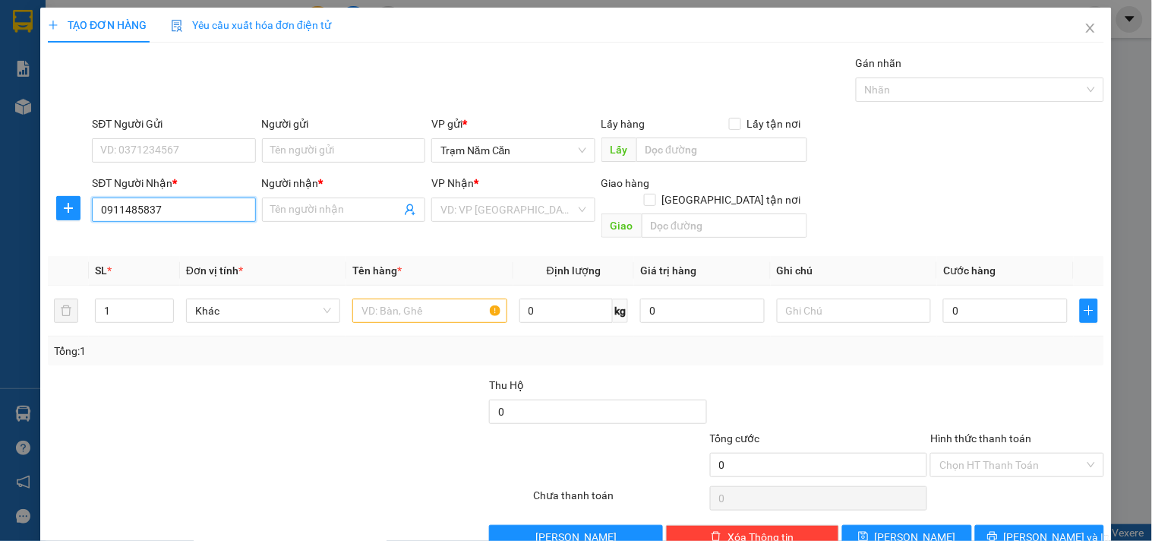
click at [0, 197] on div "TẠO ĐƠN HÀNG Yêu cầu xuất hóa đơn điện tử Transit Pickup Surcharge Ids Transit …" at bounding box center [576, 270] width 1152 height 541
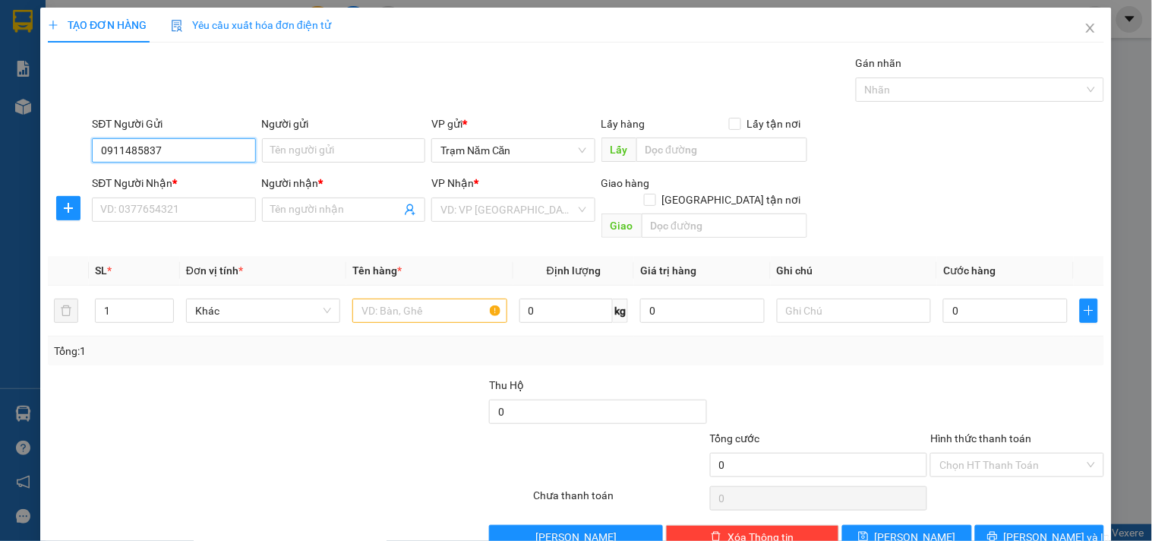
type input "0911485837"
click at [200, 206] on input "SĐT Người Nhận *" at bounding box center [173, 209] width 163 height 24
drag, startPoint x: 198, startPoint y: 161, endPoint x: 5, endPoint y: 149, distance: 194.0
click at [5, 152] on div "TẠO ĐƠN HÀNG Yêu cầu xuất hóa đơn điện tử Transit Pickup Surcharge Ids Transit …" at bounding box center [576, 270] width 1152 height 541
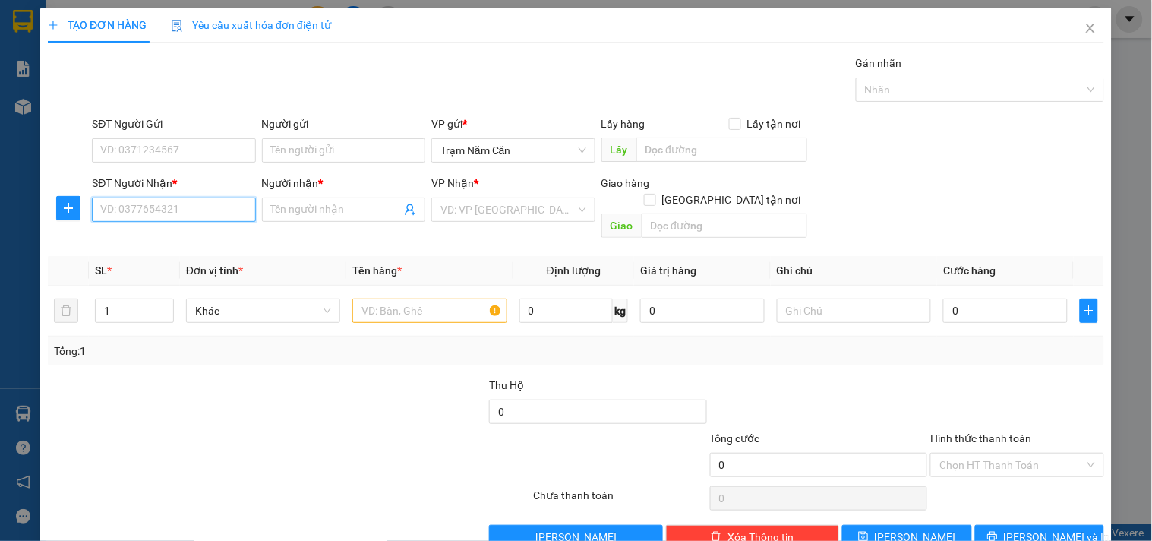
click at [175, 220] on input "SĐT Người Nhận *" at bounding box center [173, 209] width 163 height 24
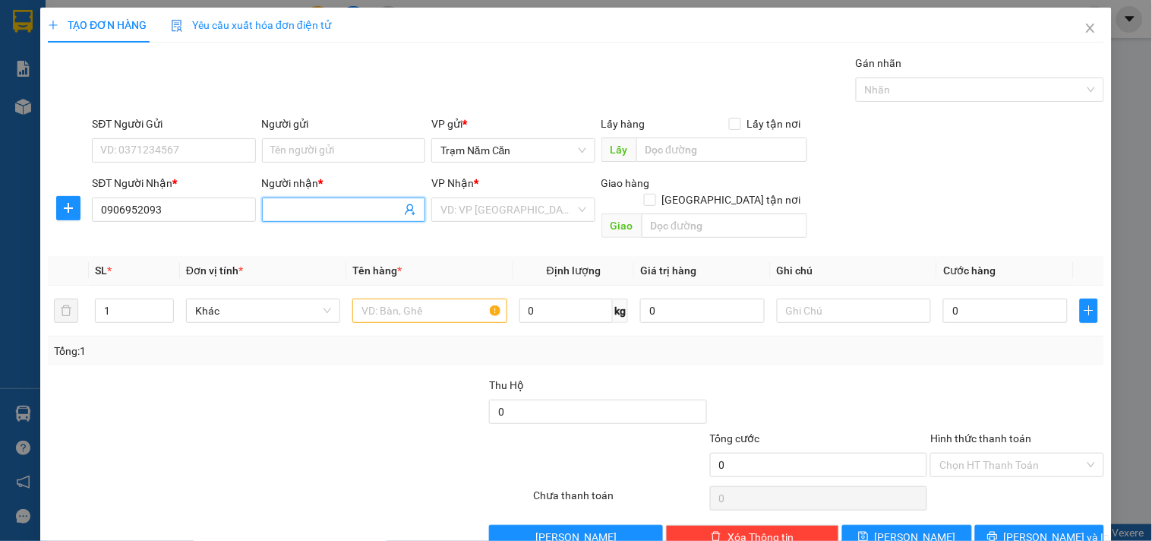
click at [304, 217] on input "Người nhận *" at bounding box center [336, 209] width 130 height 17
drag, startPoint x: 164, startPoint y: 211, endPoint x: 44, endPoint y: 206, distance: 120.1
click at [44, 206] on div "TẠO ĐƠN HÀNG Yêu cầu xuất hóa đơn điện tử Transit Pickup Surcharge Ids Transit …" at bounding box center [575, 284] width 1071 height 553
click at [135, 205] on input "0906952093" at bounding box center [173, 209] width 163 height 24
click at [142, 205] on input "0906952093" at bounding box center [173, 209] width 163 height 24
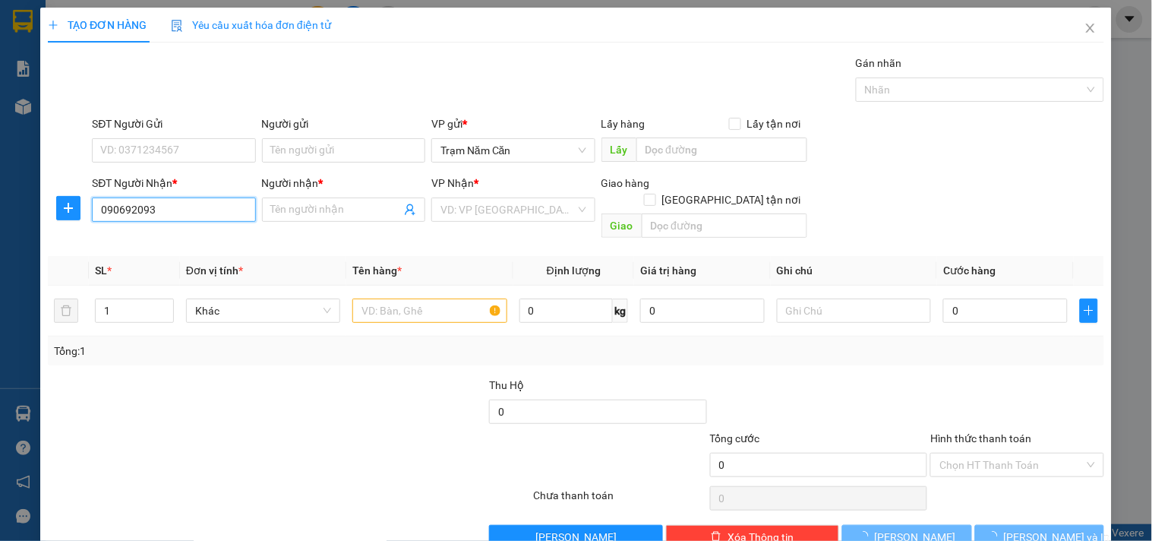
type input "0906925093"
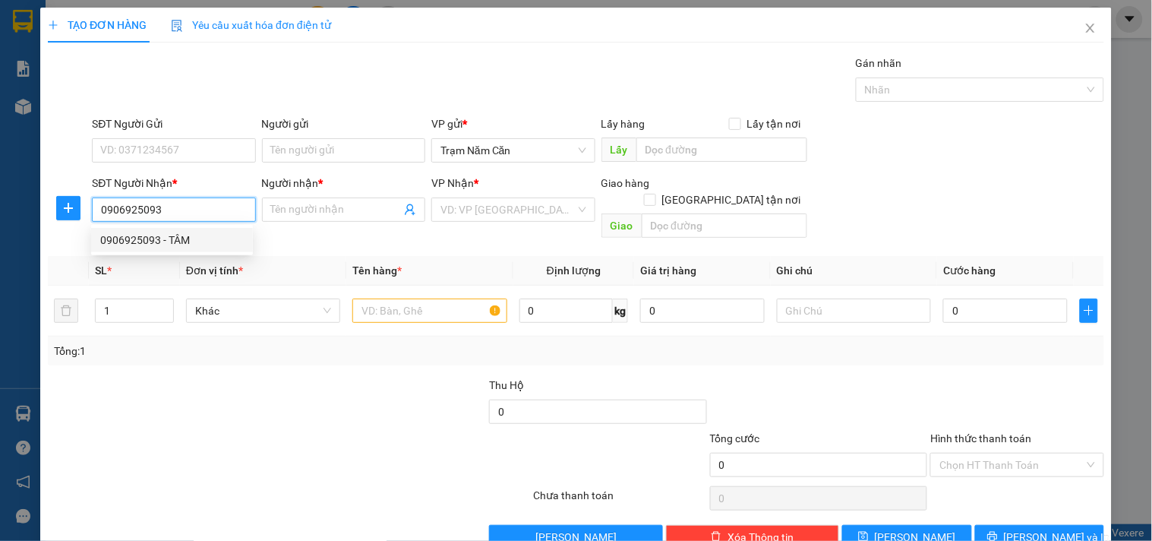
click at [133, 244] on div "0906925093 - TÂM" at bounding box center [172, 240] width 144 height 17
type input "TÂM"
type input "70.000"
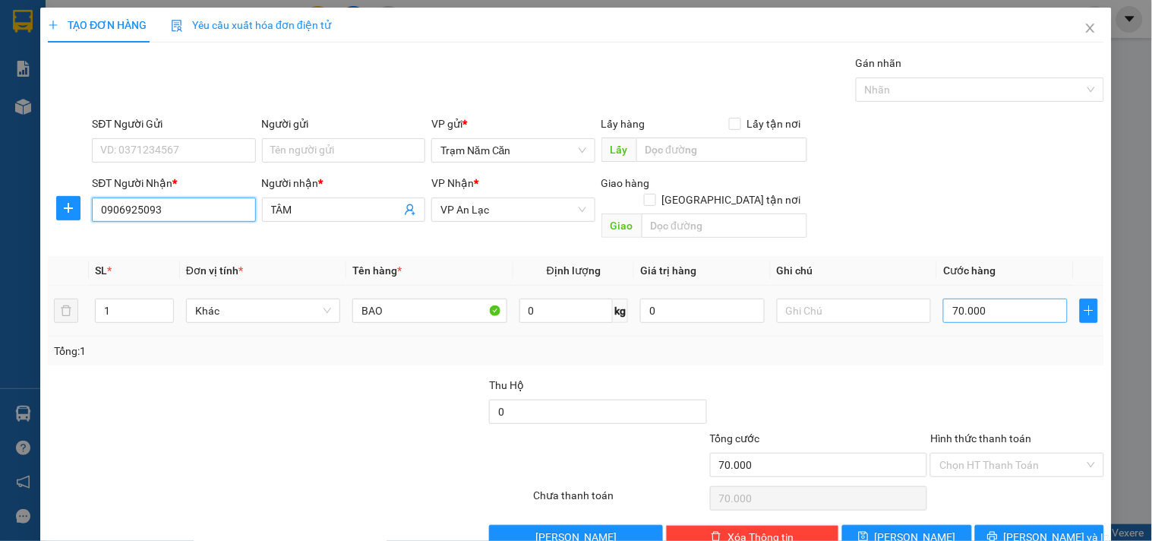
type input "0906925093"
click at [1002, 301] on input "70.000" at bounding box center [1005, 310] width 125 height 24
type input "0"
type input "04"
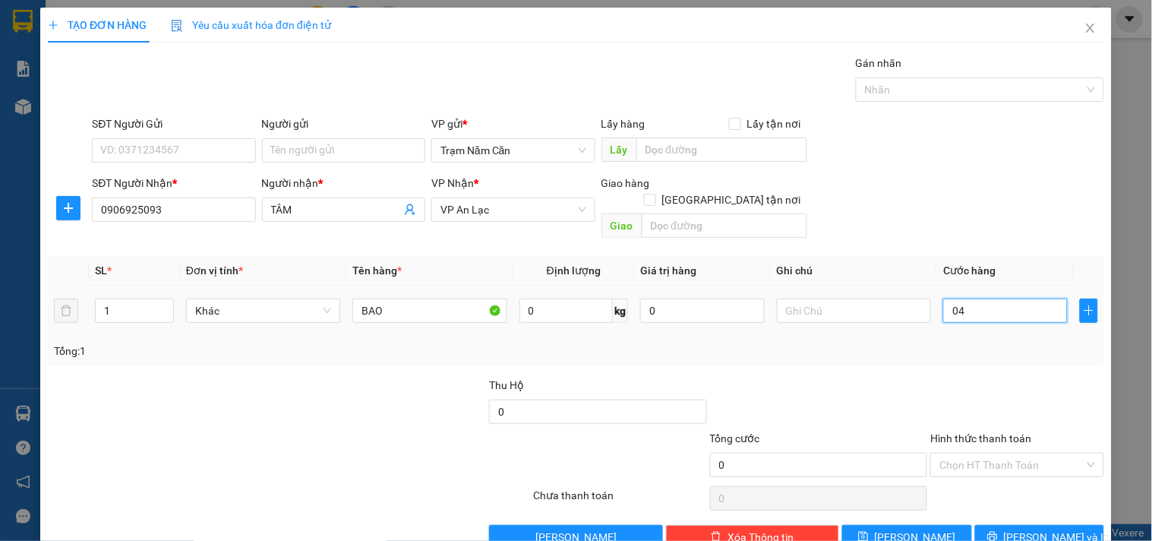
type input "4"
type input "40"
type input "040"
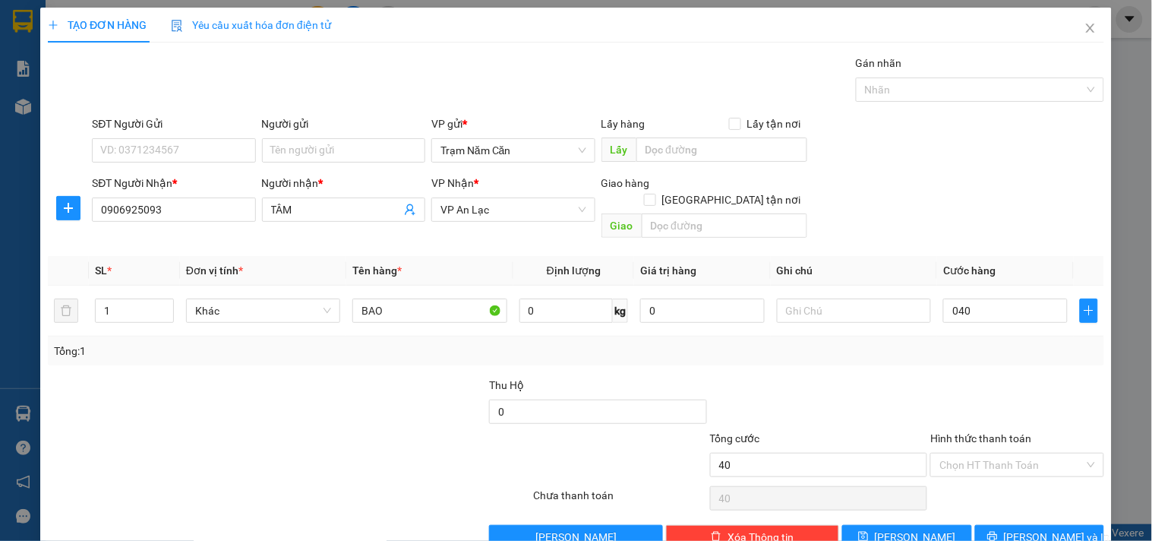
type input "40.000"
drag, startPoint x: 920, startPoint y: 336, endPoint x: 935, endPoint y: 334, distance: 14.6
click at [930, 342] on div "Tổng: 1" at bounding box center [576, 350] width 1044 height 17
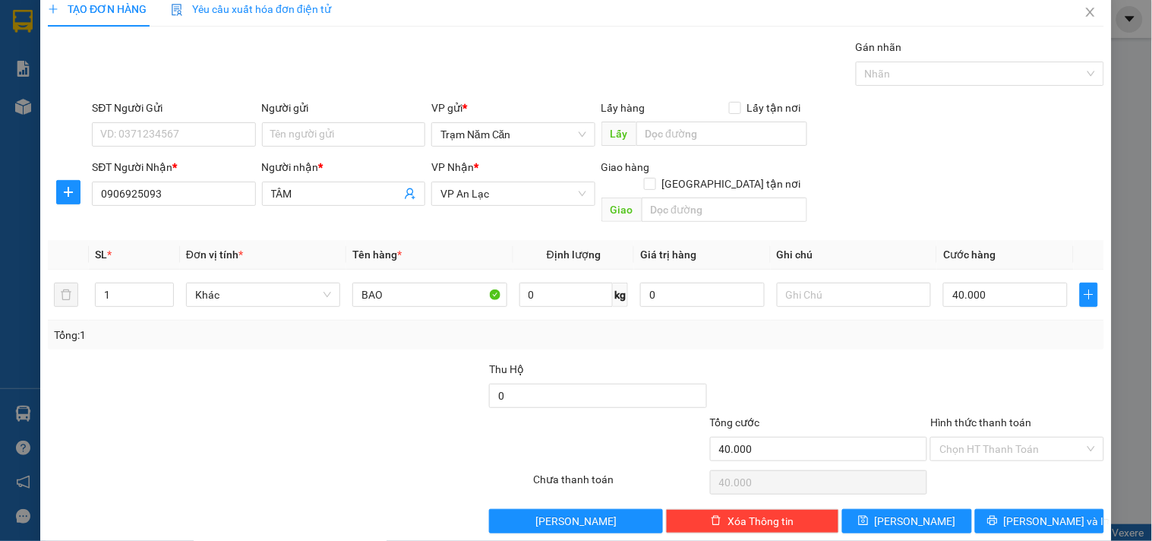
scroll to position [21, 0]
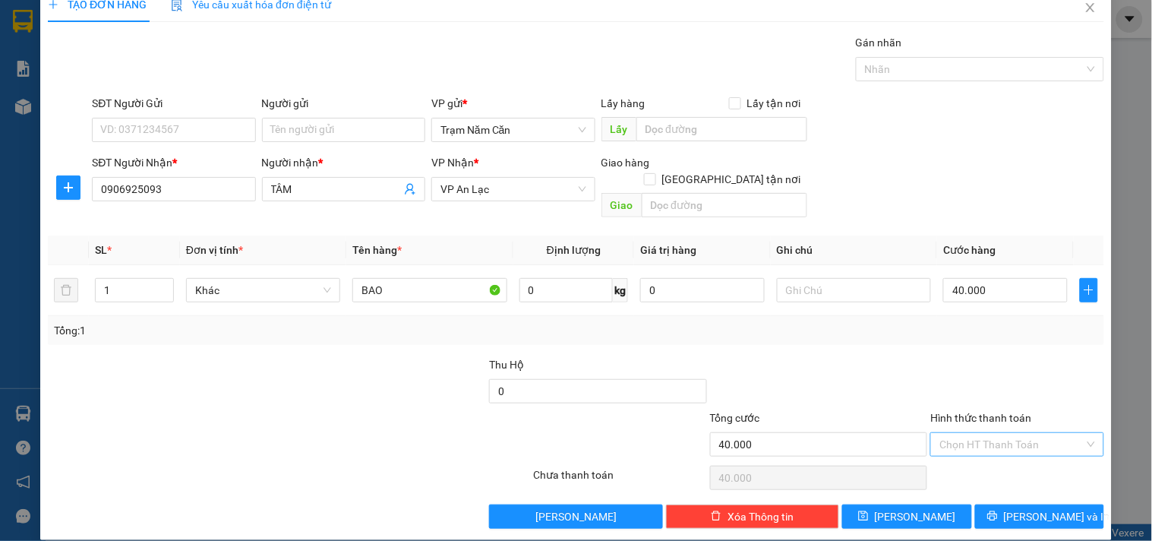
click at [1004, 433] on input "Hình thức thanh toán" at bounding box center [1011, 444] width 144 height 23
click at [989, 458] on div "Tại văn phòng" at bounding box center [1007, 458] width 153 height 17
type input "0"
click at [989, 504] on button "[PERSON_NAME] và In" at bounding box center [1039, 516] width 129 height 24
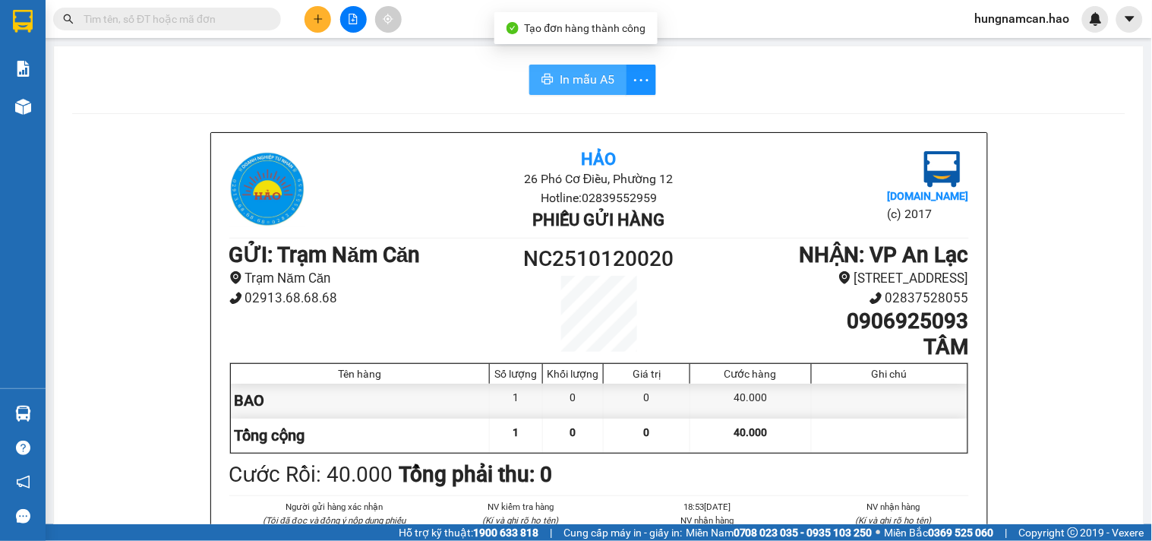
click at [585, 84] on span "In mẫu A5" at bounding box center [587, 79] width 55 height 19
